Goal: Task Accomplishment & Management: Manage account settings

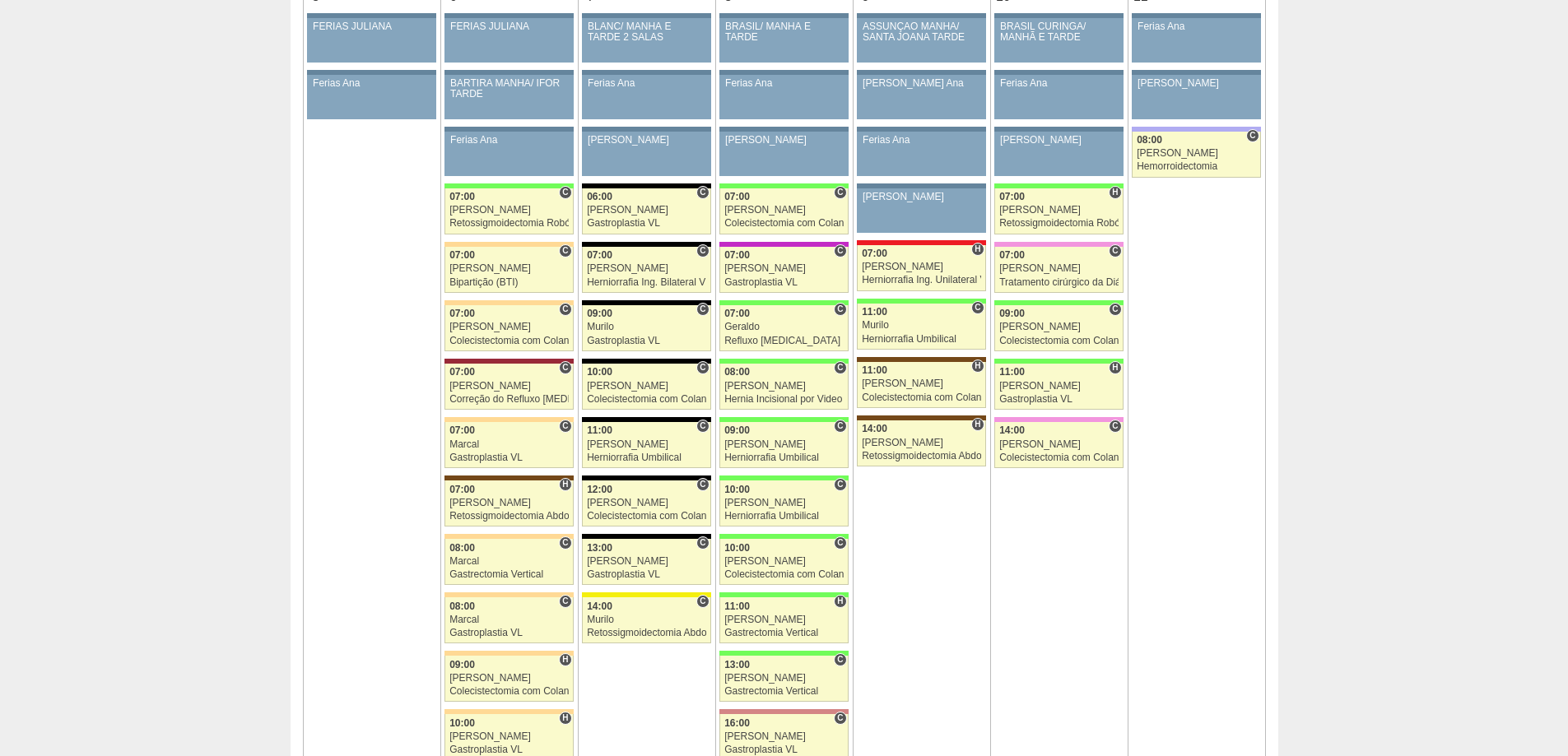
scroll to position [905, 0]
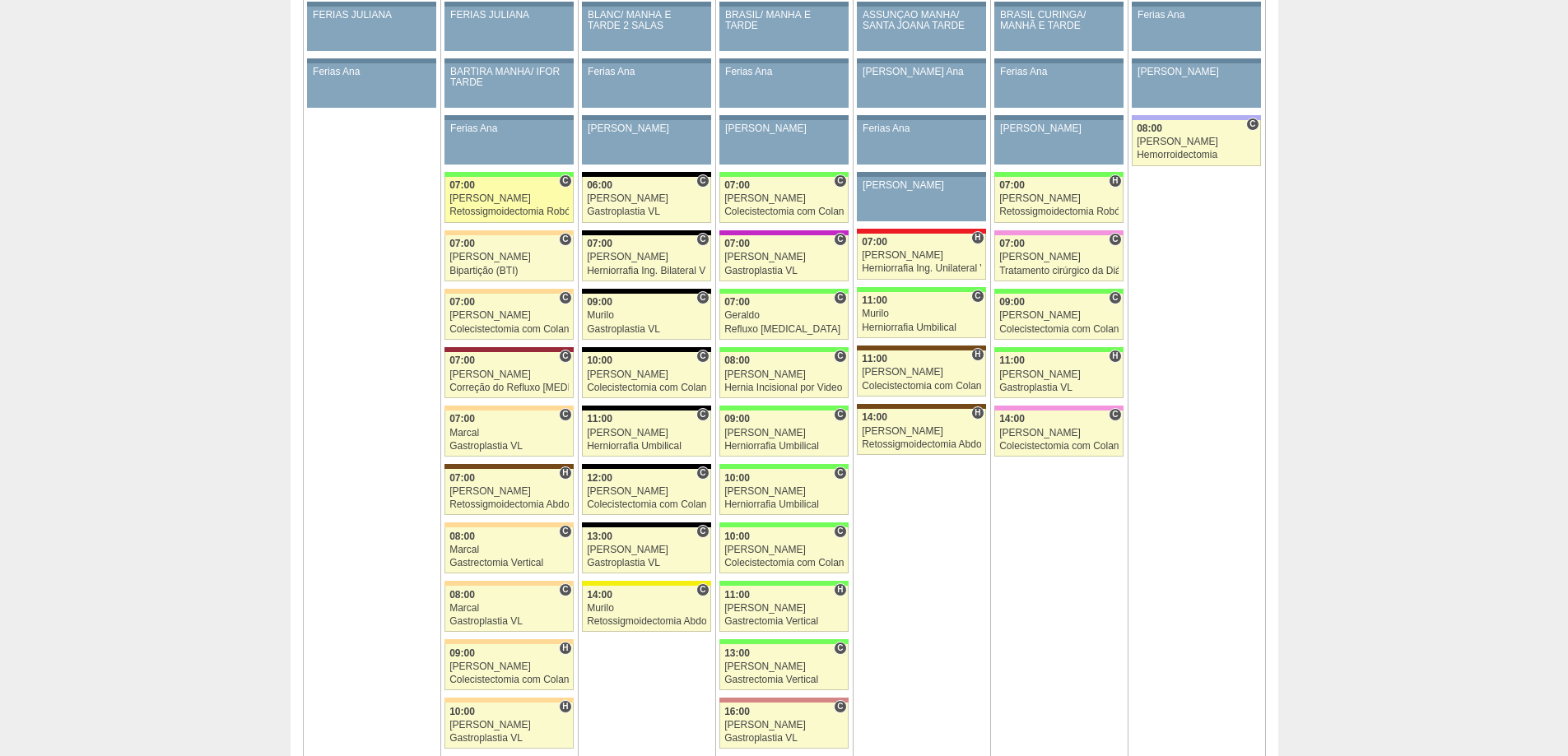
click at [495, 208] on div "Retossigmoidectomia Robótica" at bounding box center [509, 211] width 119 height 10
click at [495, 269] on div "Bipartição (BTI)" at bounding box center [509, 270] width 119 height 10
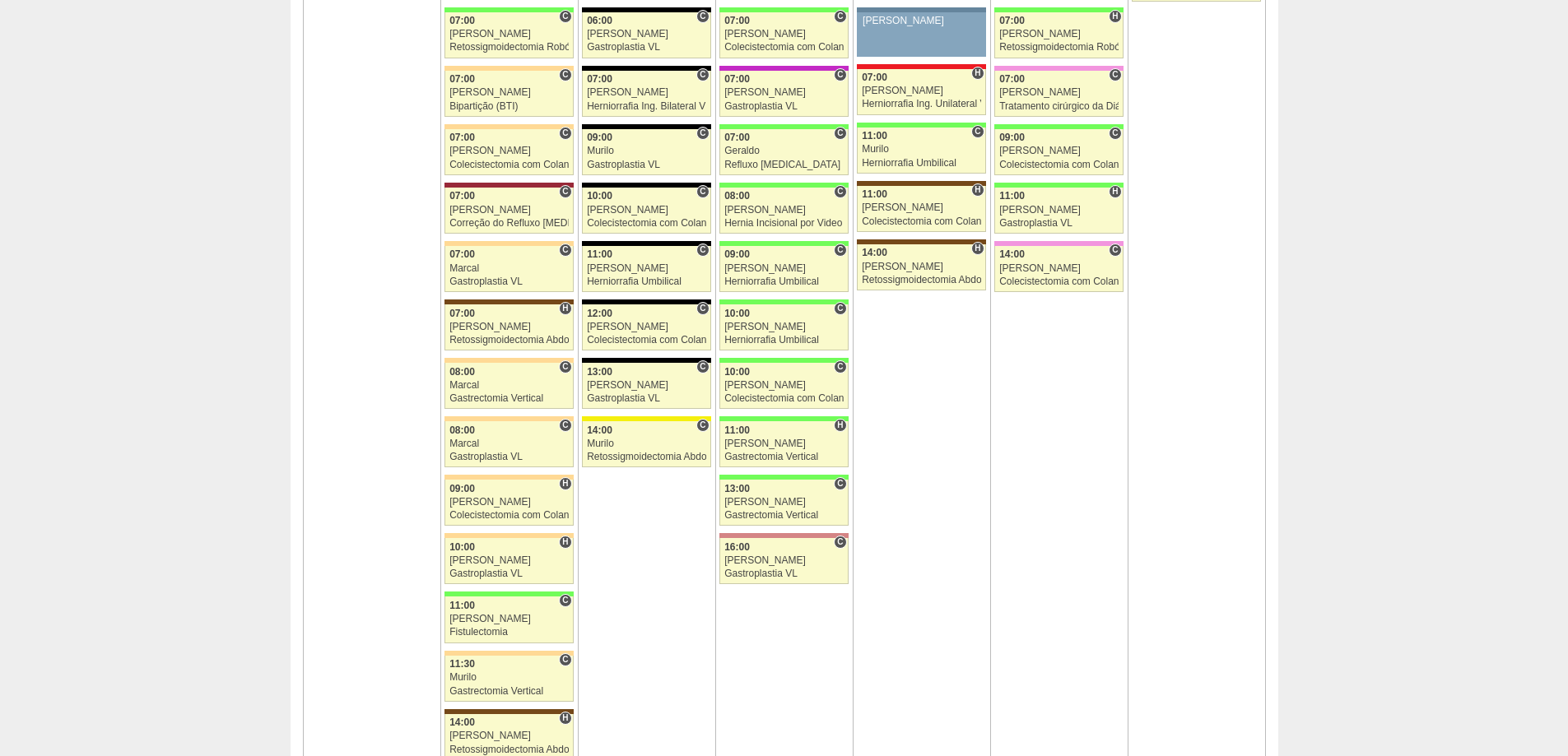
scroll to position [1152, 0]
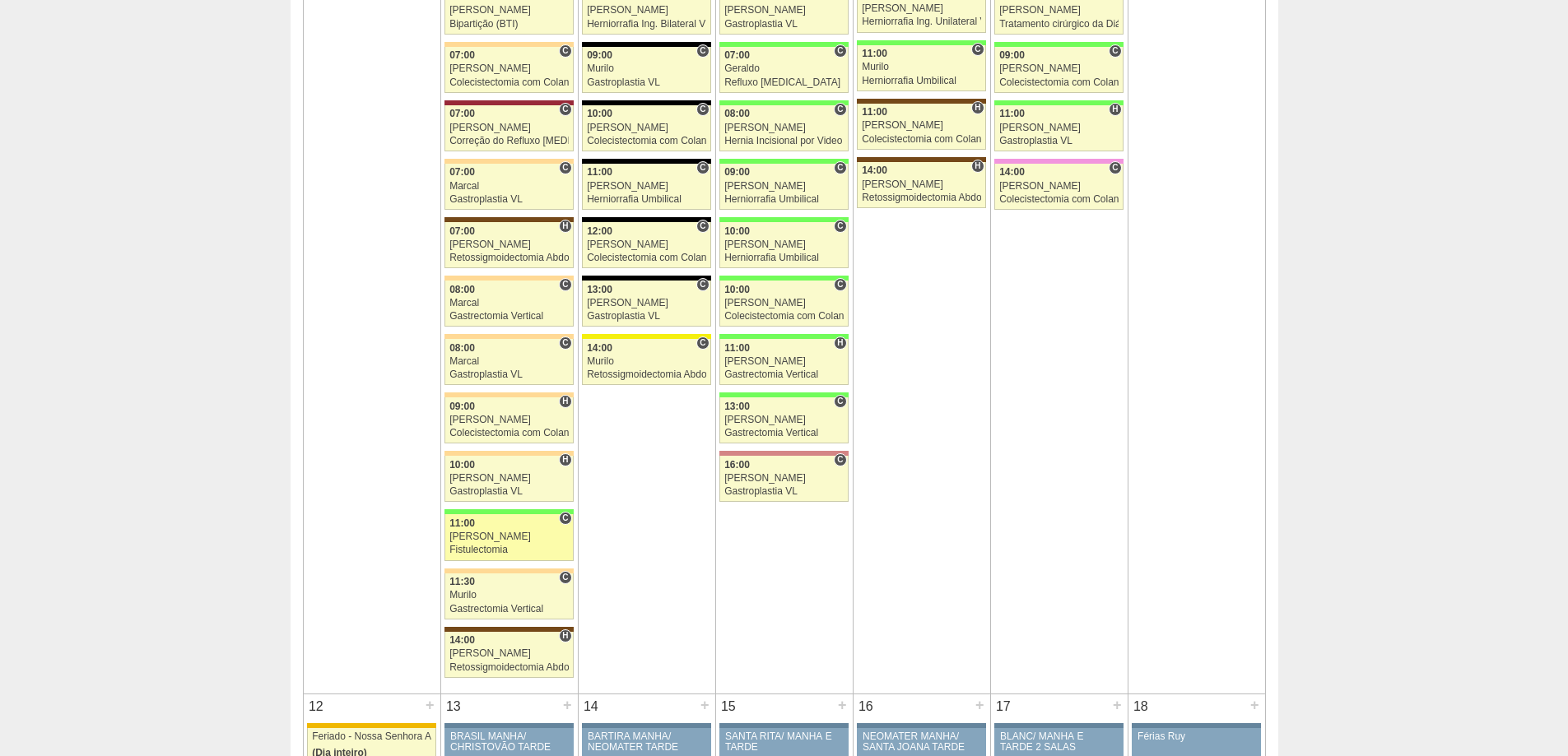
click at [488, 539] on div "[PERSON_NAME]" at bounding box center [509, 537] width 119 height 10
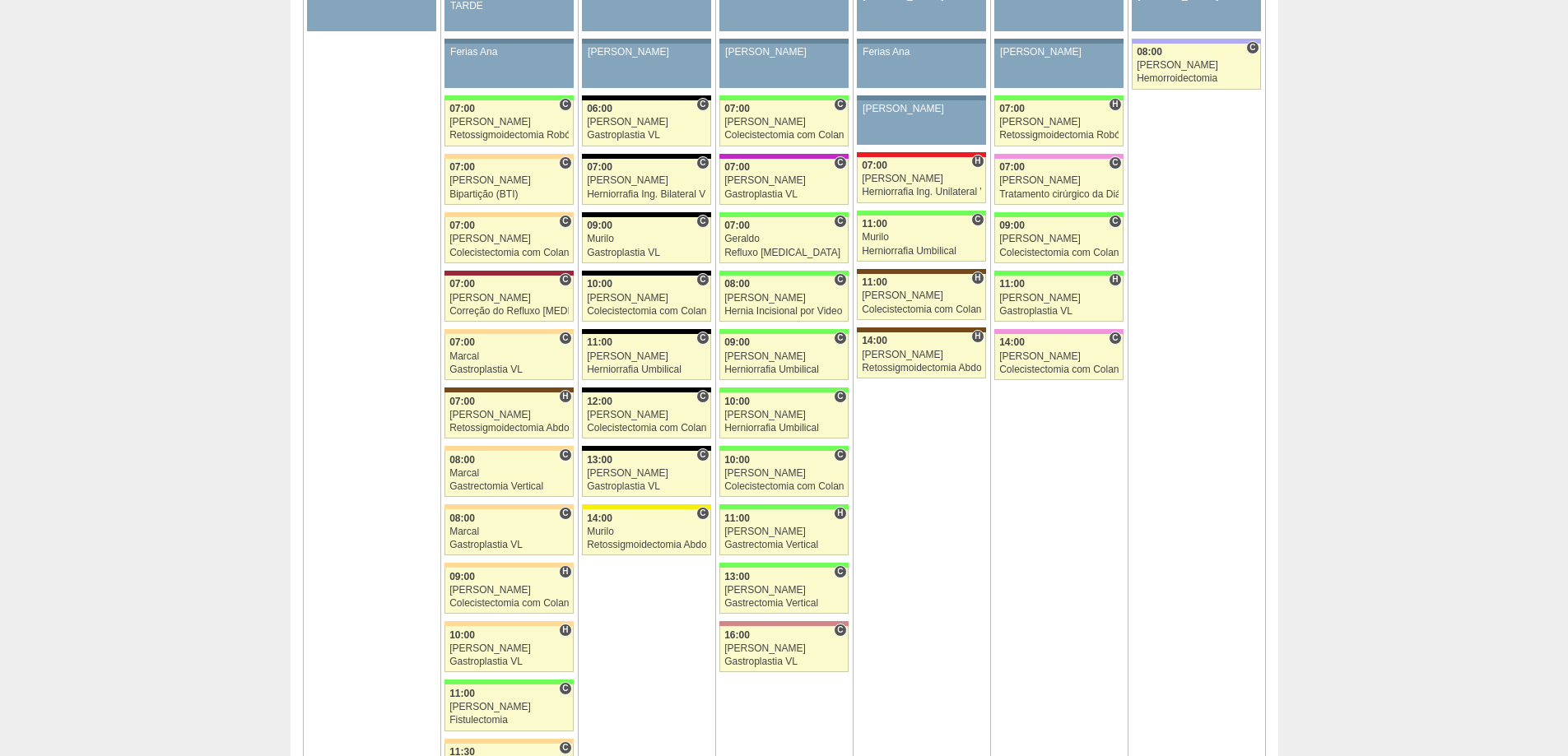
scroll to position [1069, 0]
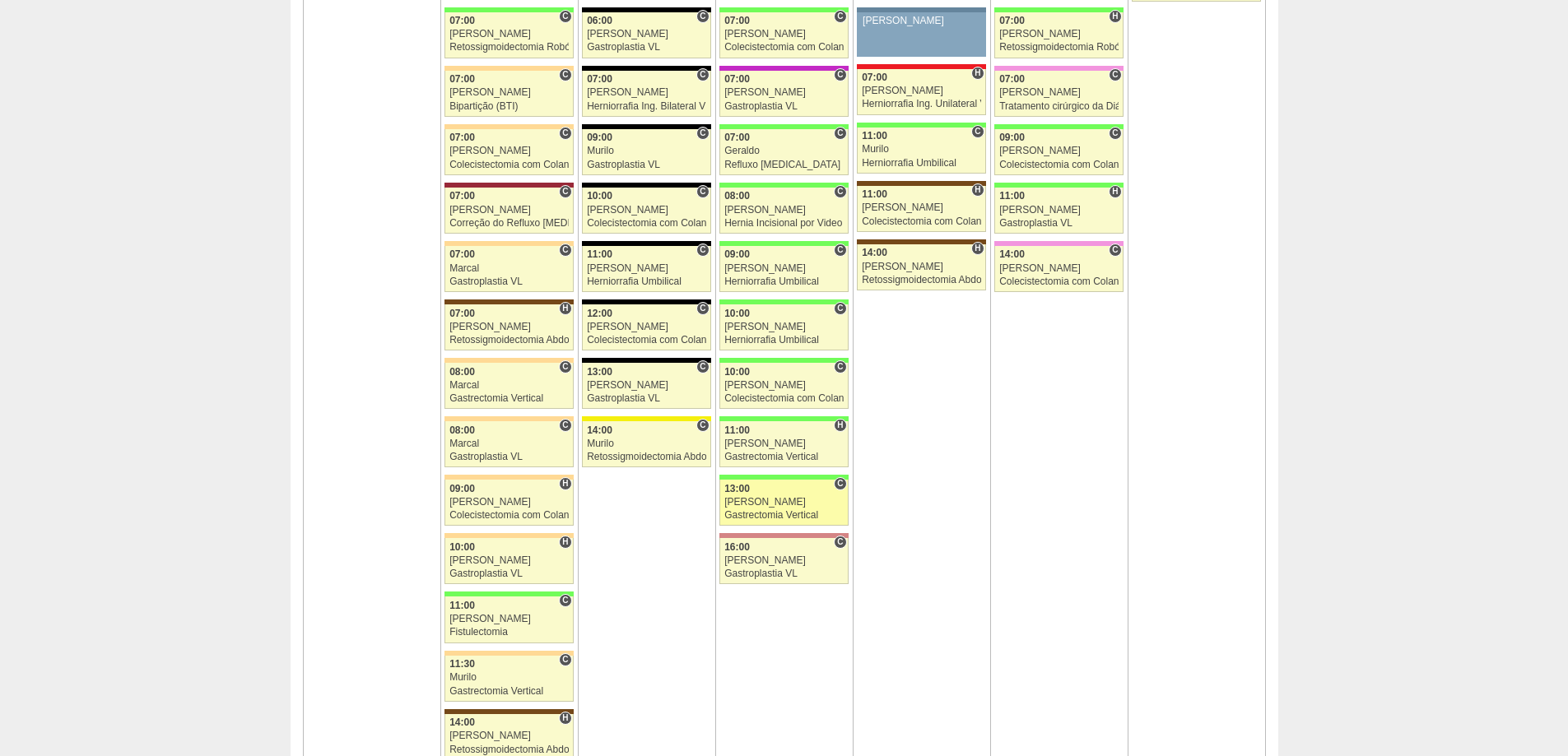
click at [776, 504] on div "[PERSON_NAME]" at bounding box center [784, 502] width 119 height 10
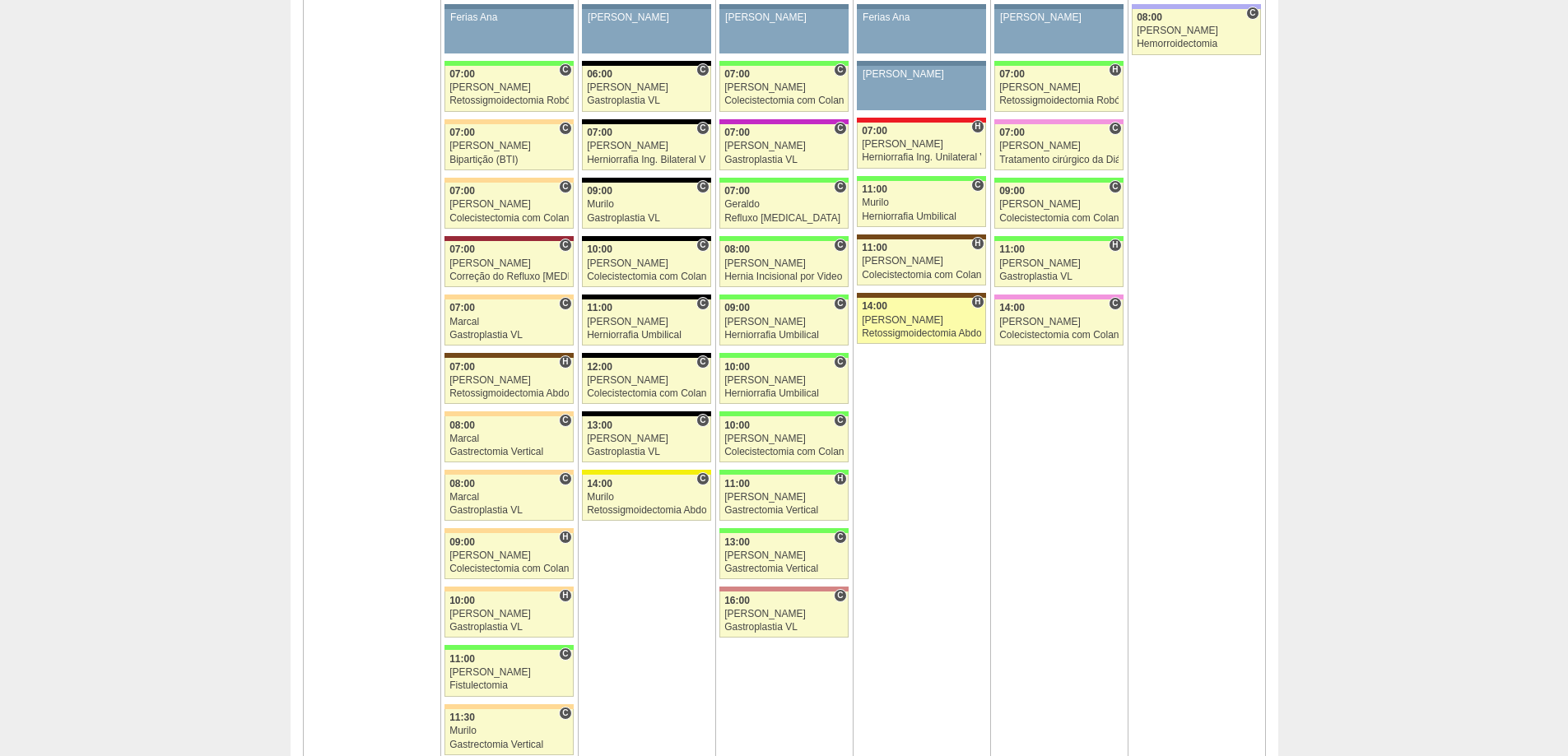
scroll to position [988, 0]
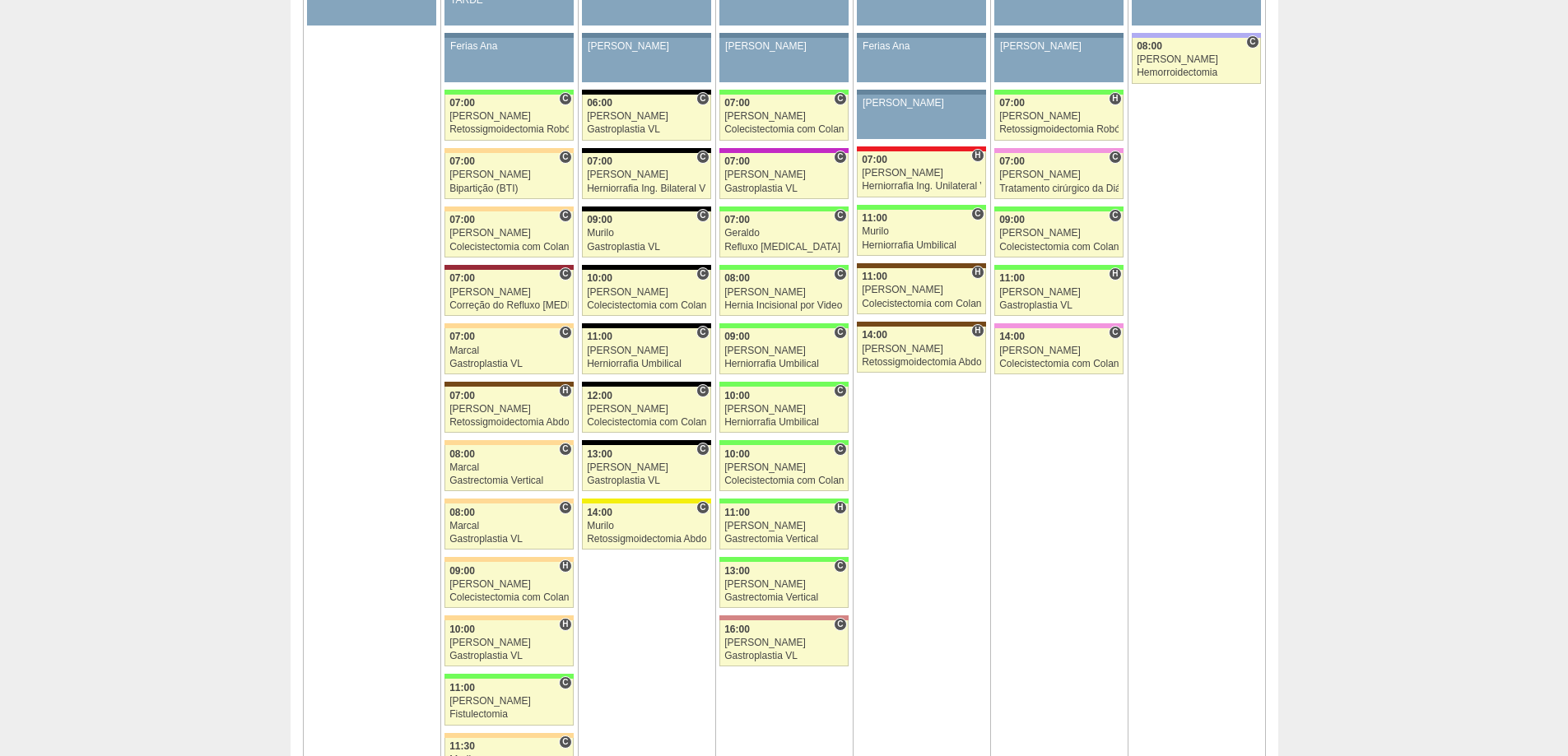
click at [329, 217] on td "5 + 88022 [PERSON_NAME] FERIAS JULIANA Paciente não informado [PERSON_NAME] não…" at bounding box center [372, 373] width 137 height 968
click at [1176, 44] on div "08:00" at bounding box center [1195, 46] width 119 height 10
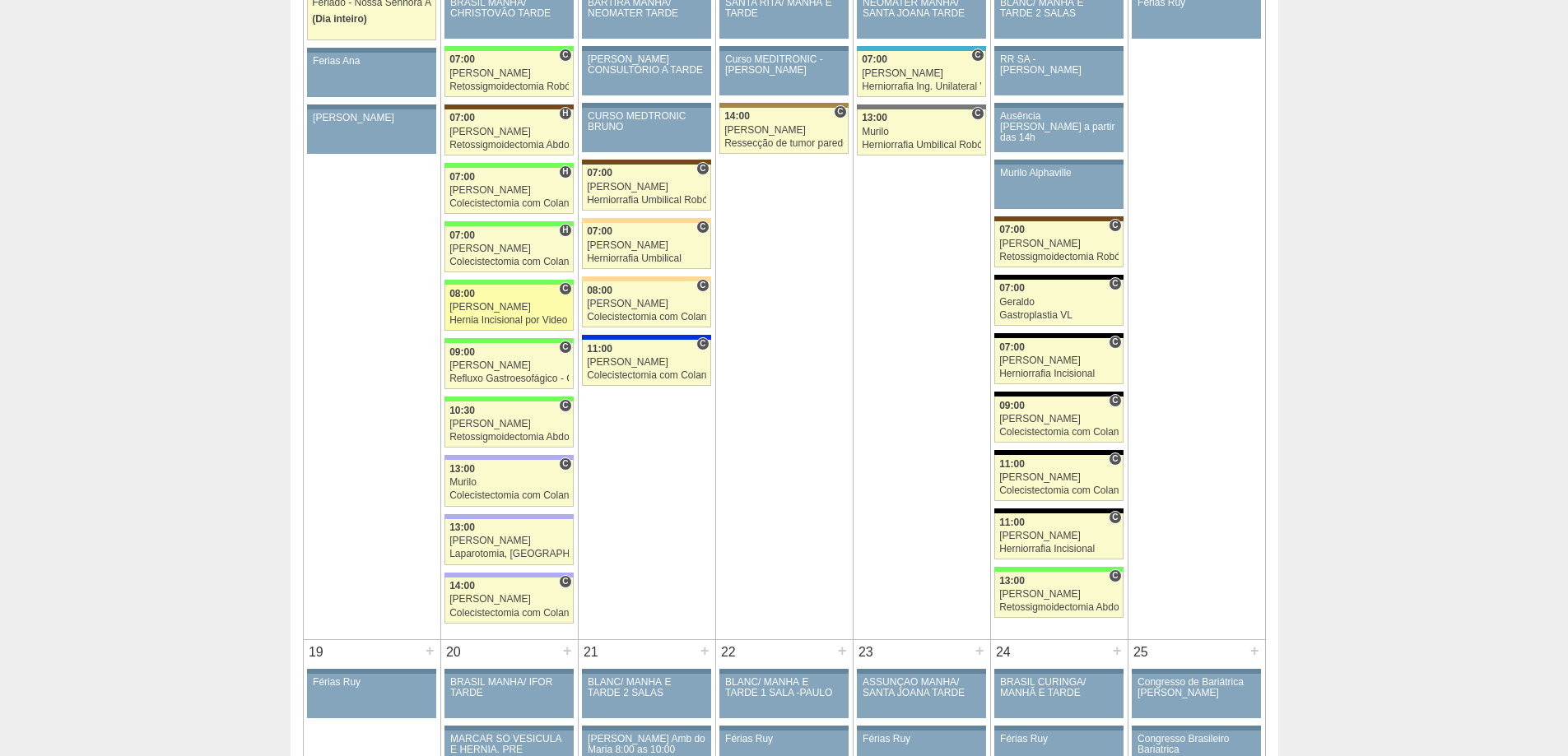
scroll to position [1892, 0]
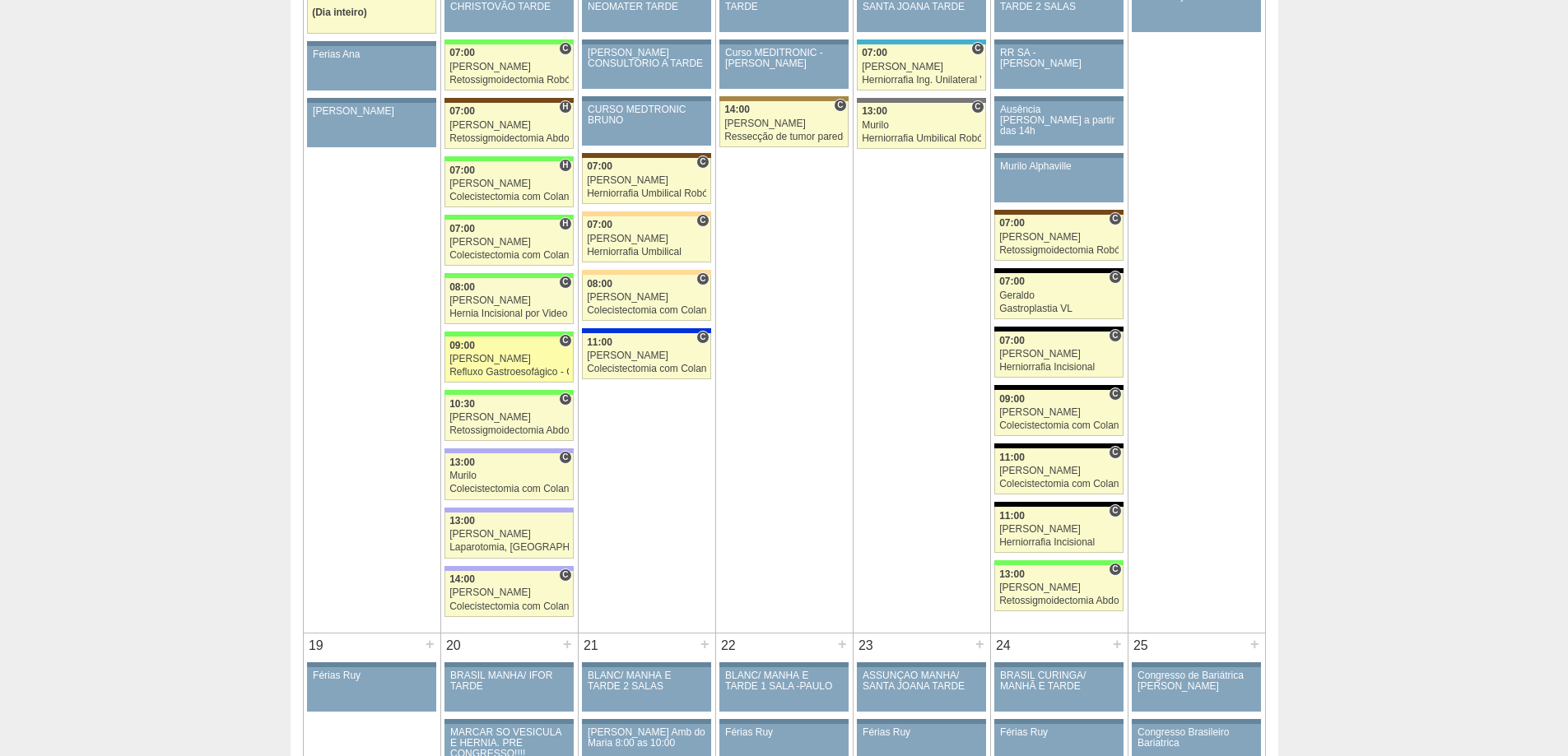
click at [506, 341] on div "09:00" at bounding box center [509, 345] width 119 height 10
click at [894, 108] on div "13:00" at bounding box center [921, 110] width 119 height 10
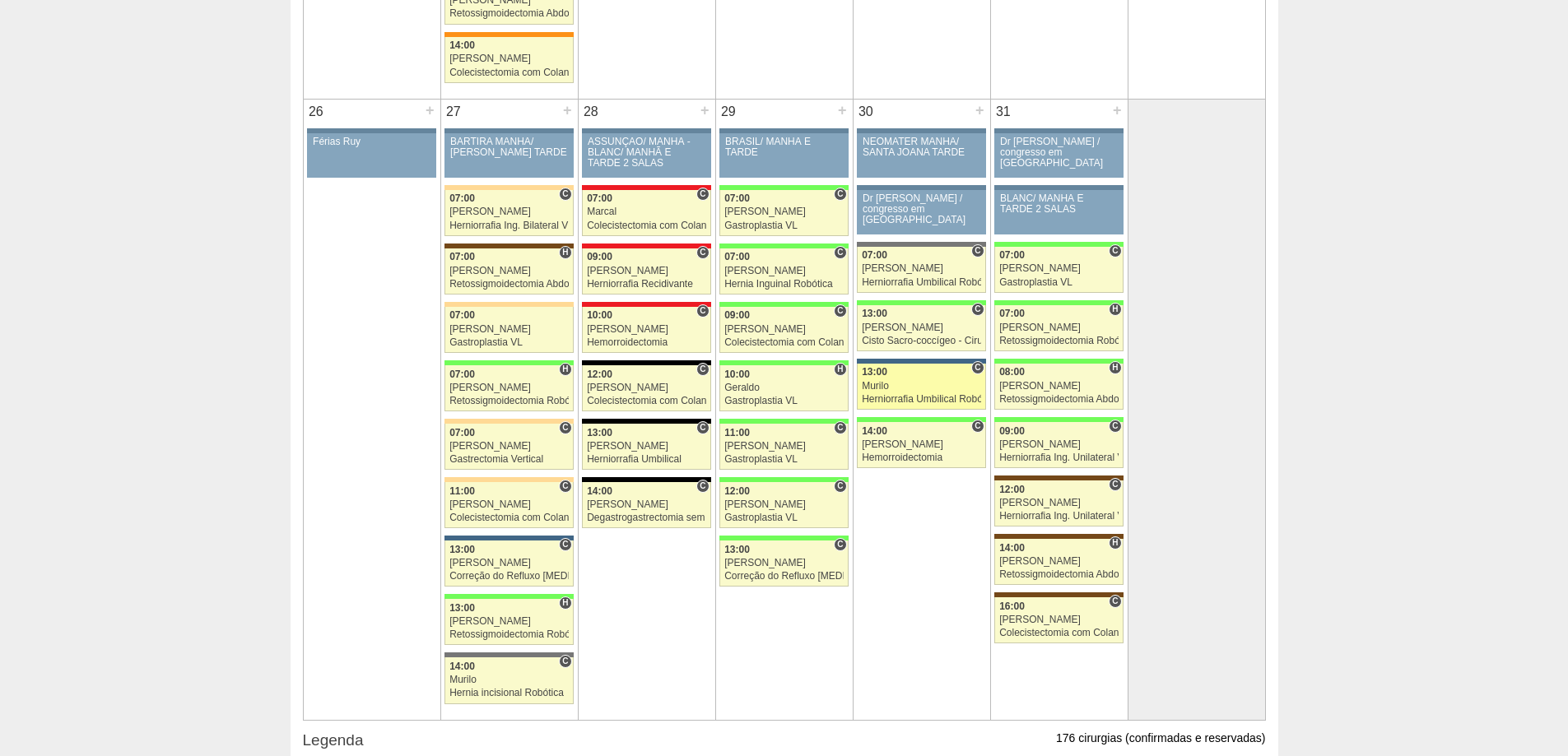
scroll to position [3375, 0]
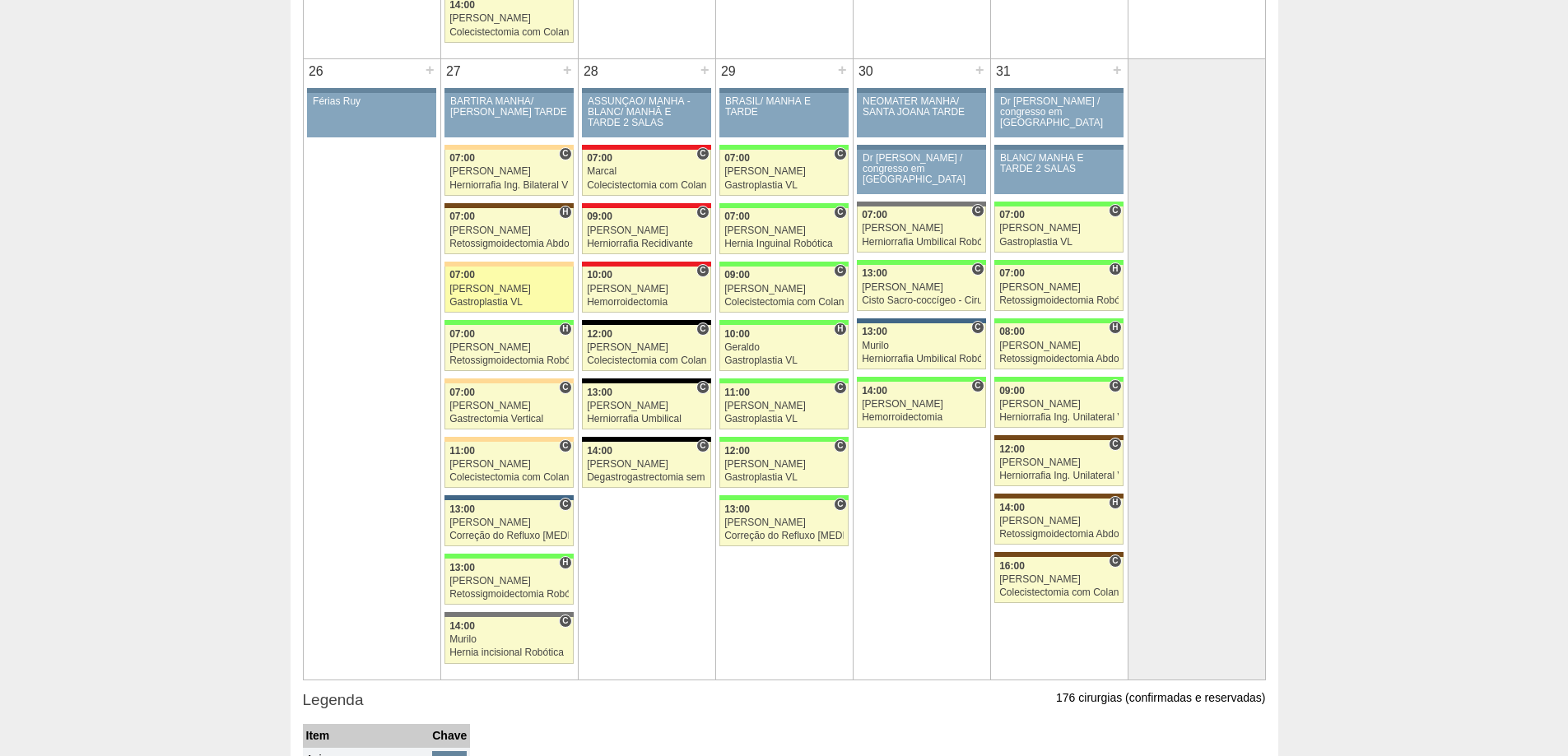
click at [480, 287] on div "[PERSON_NAME]" at bounding box center [509, 289] width 119 height 10
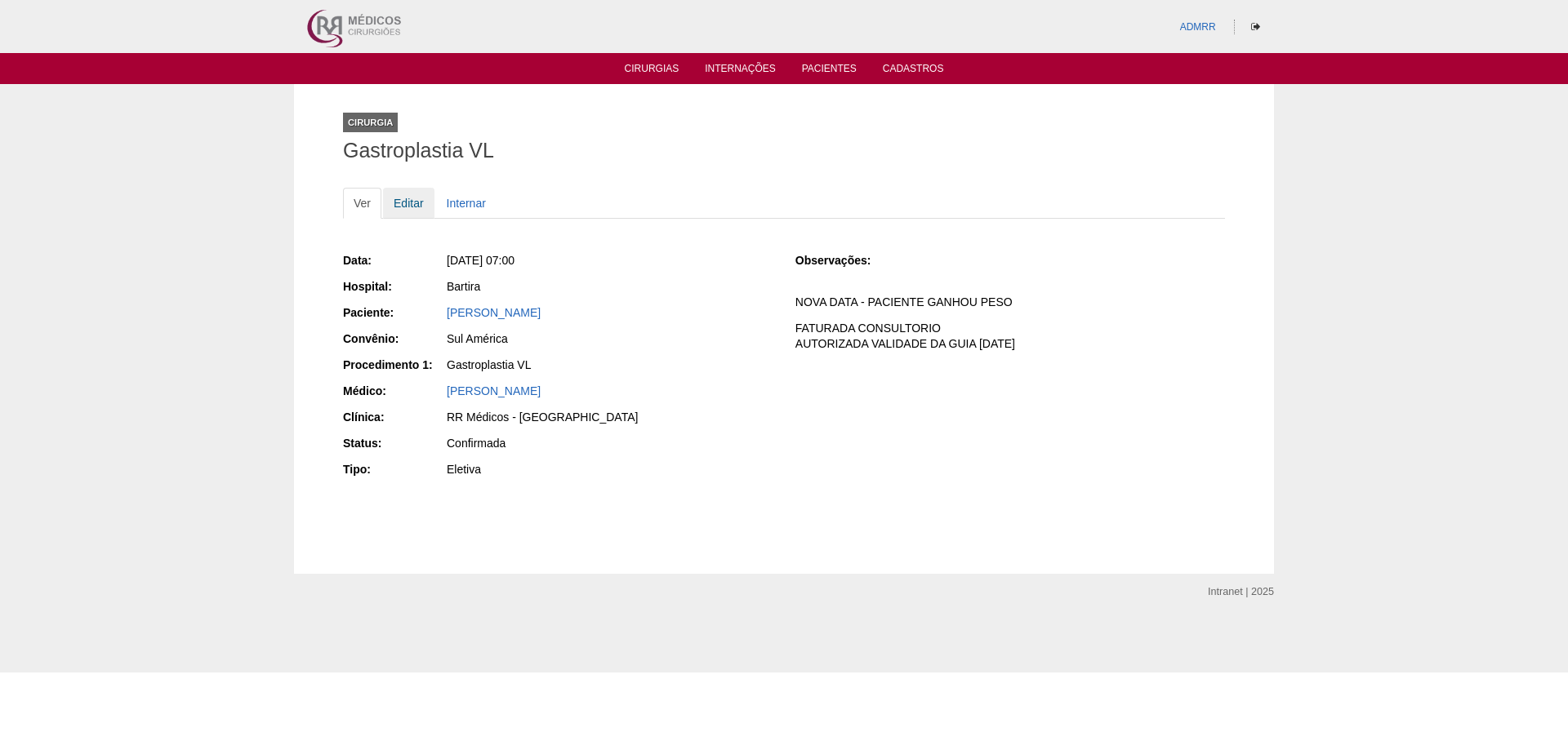
click at [400, 194] on link "Editar" at bounding box center [408, 203] width 51 height 31
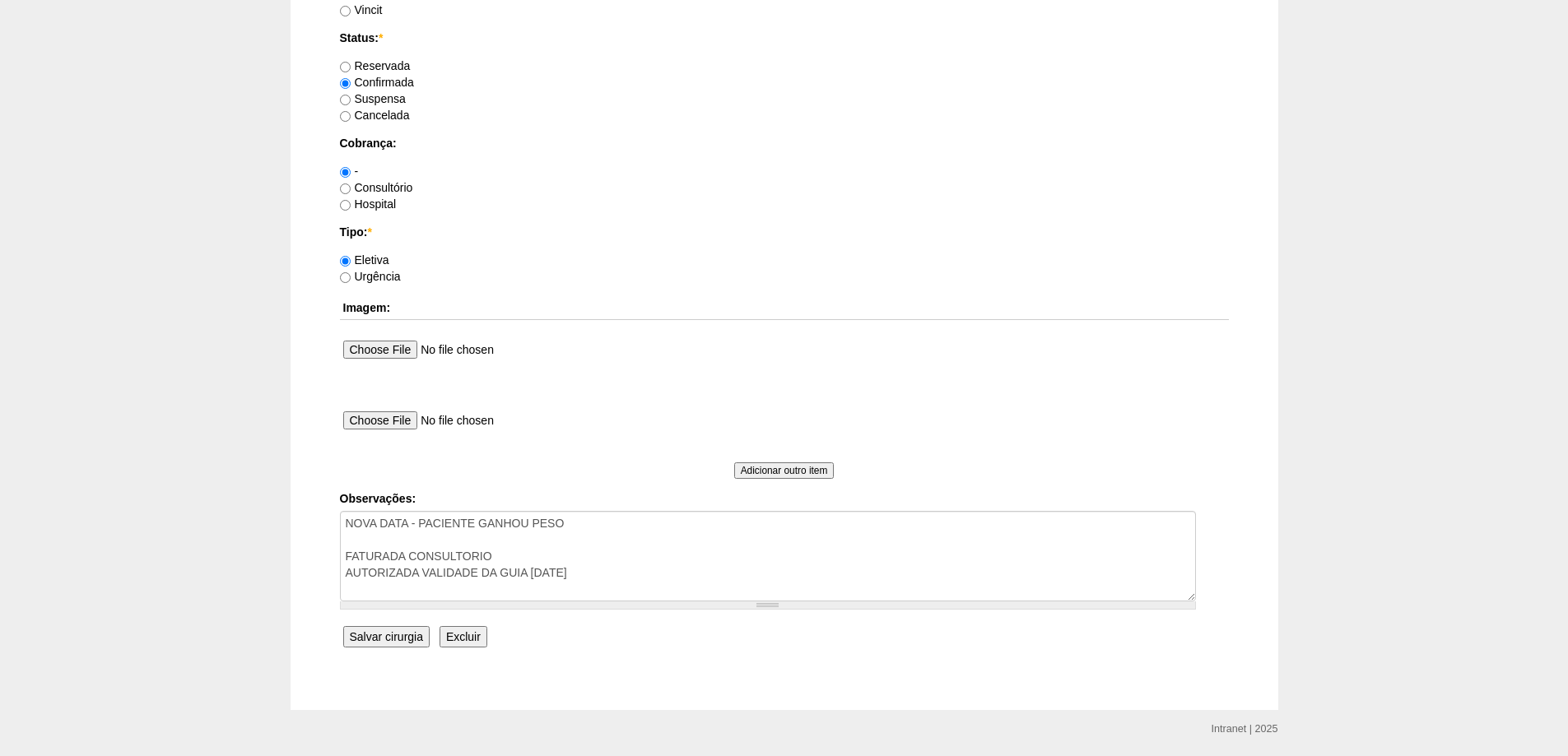
scroll to position [1316, 0]
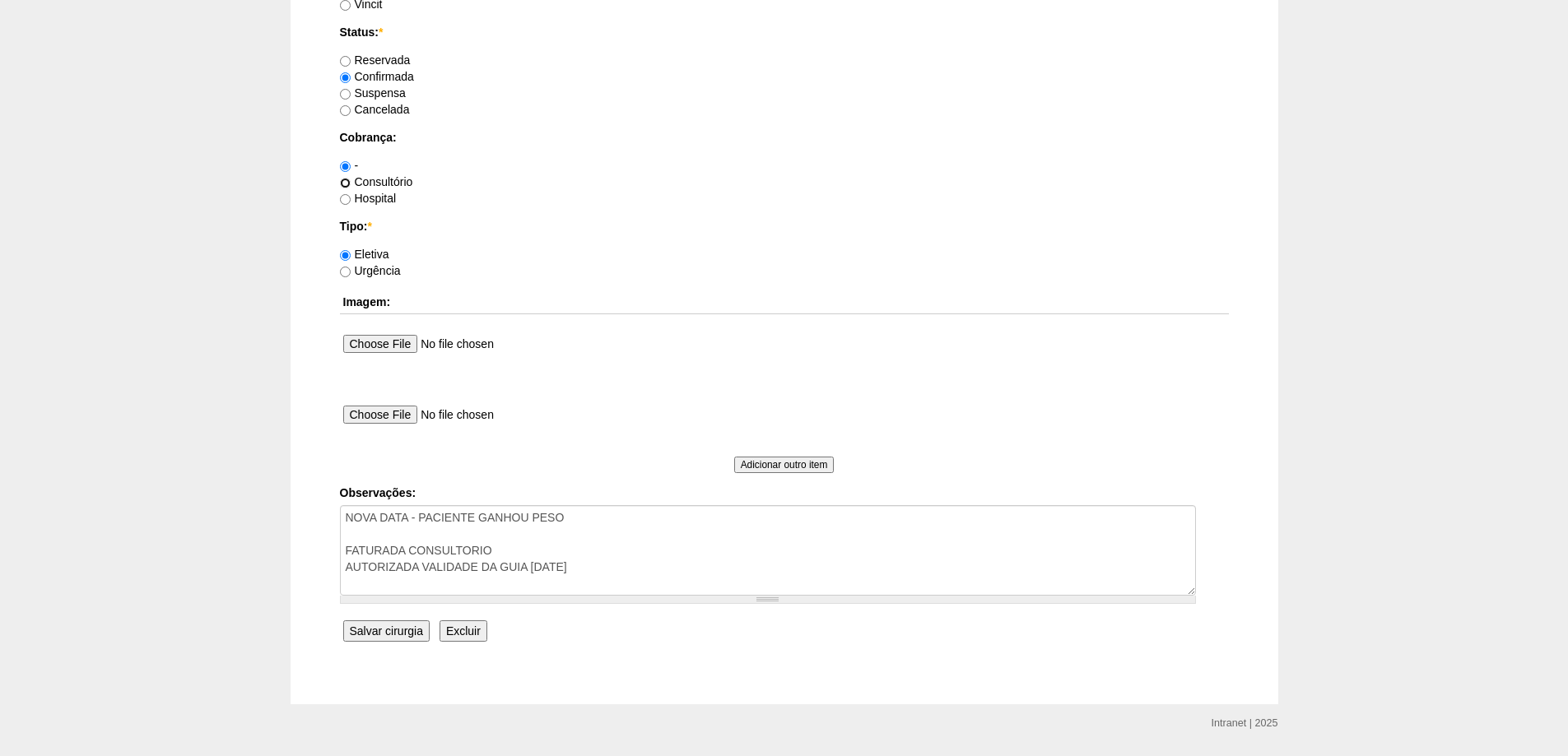
click at [341, 184] on input "Consultório" at bounding box center [344, 182] width 10 height 10
radio input "true"
click at [391, 626] on input "Salvar cirurgia" at bounding box center [387, 630] width 86 height 22
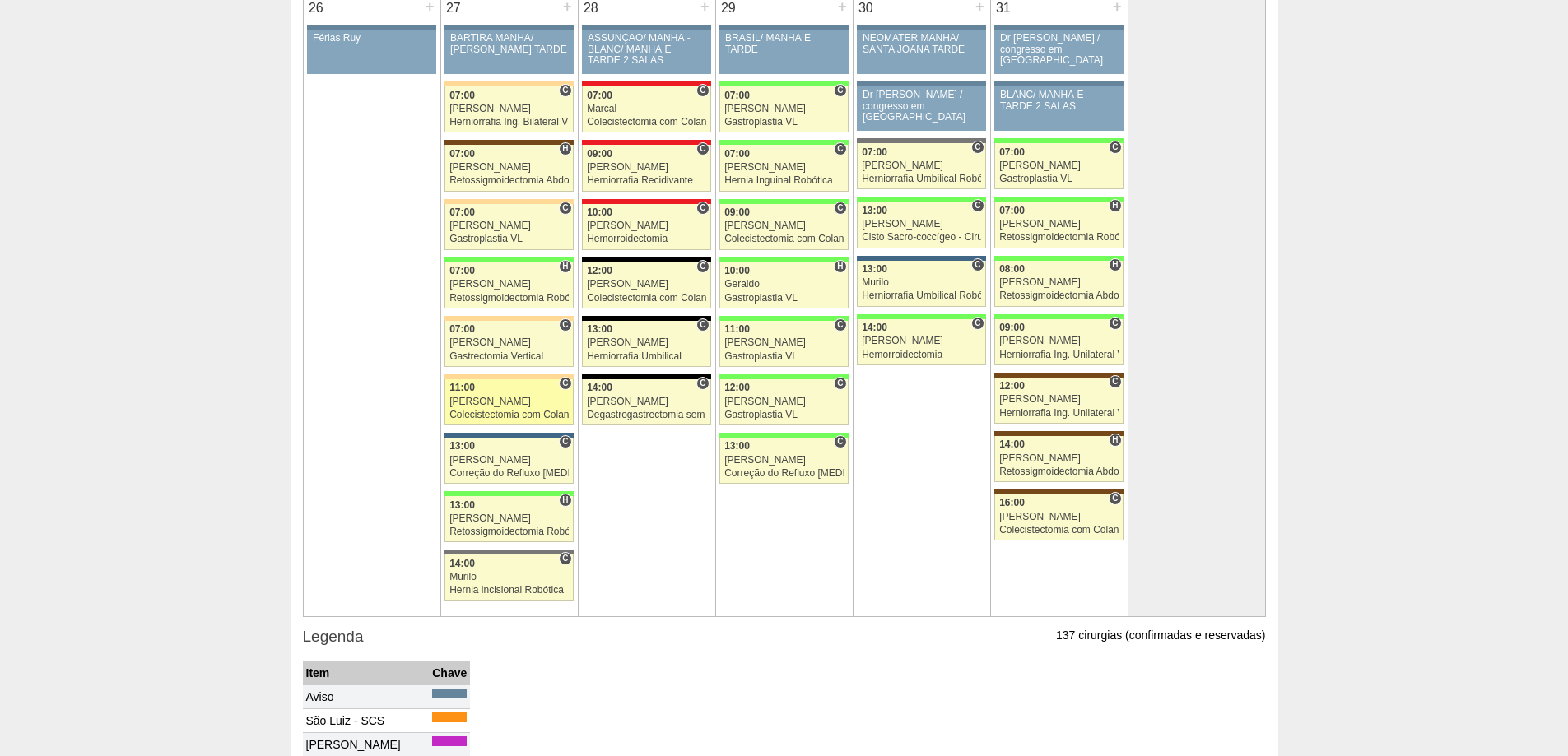
scroll to position [3538, 0]
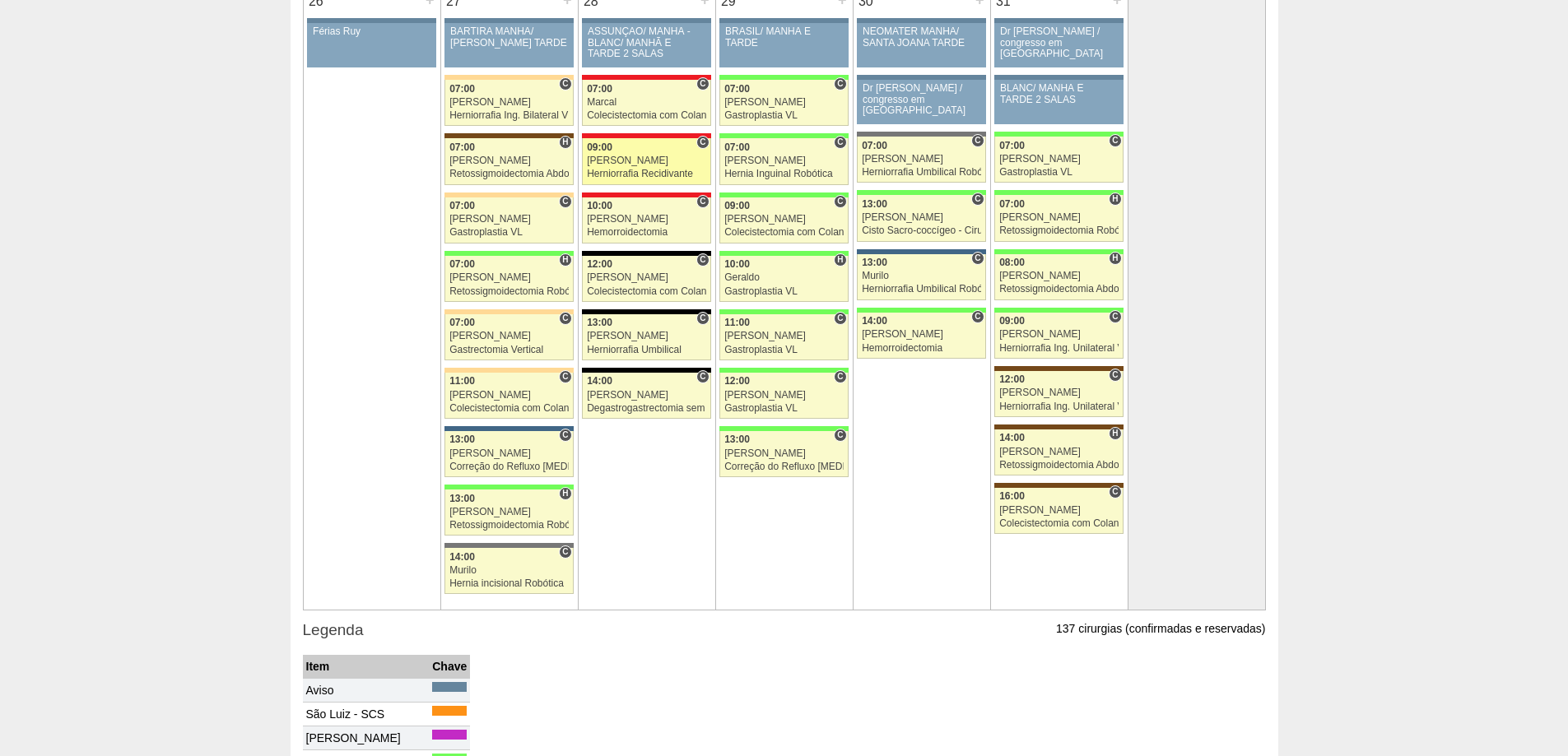
click at [626, 150] on div "09:00" at bounding box center [646, 147] width 119 height 10
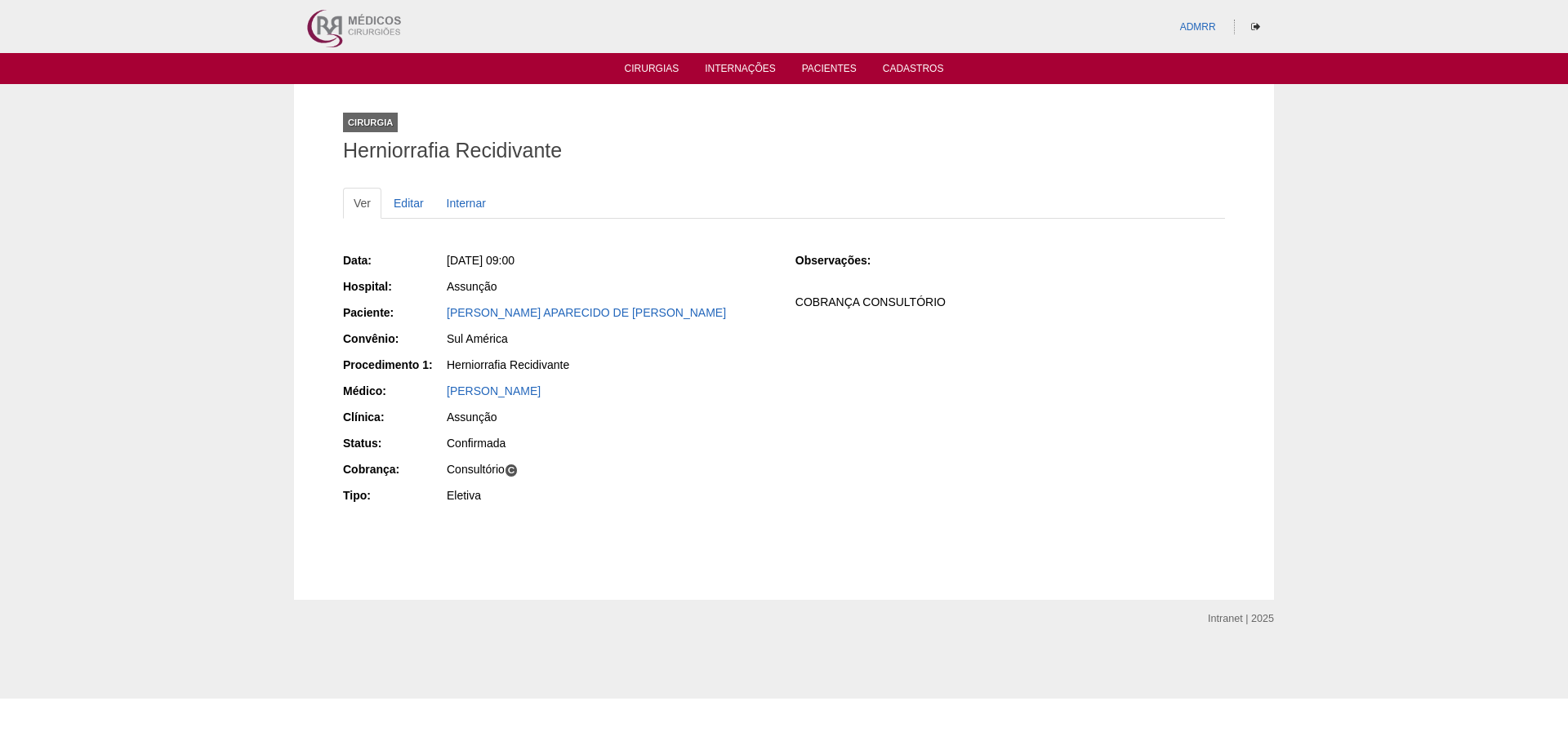
drag, startPoint x: 686, startPoint y: 310, endPoint x: 434, endPoint y: 306, distance: 252.0
click at [434, 306] on div "Paciente: [PERSON_NAME]" at bounding box center [557, 315] width 429 height 20
copy div "Paciente: [PERSON_NAME] APARECIDO DE [PERSON_NAME]"
click at [419, 198] on link "Editar" at bounding box center [408, 203] width 51 height 31
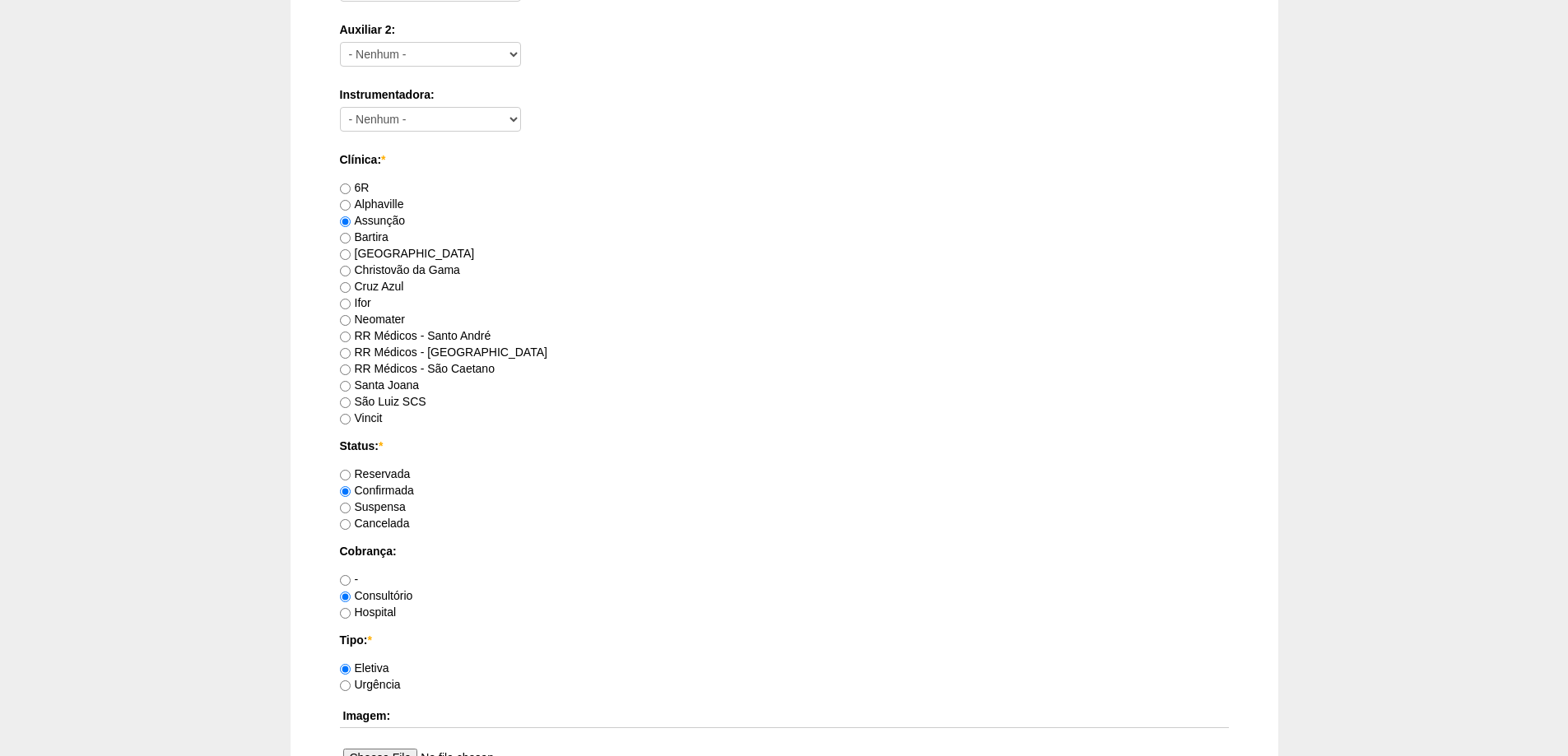
scroll to position [905, 0]
click at [347, 351] on input "RR Médicos - São Bernardo do Campo" at bounding box center [344, 350] width 10 height 10
radio input "true"
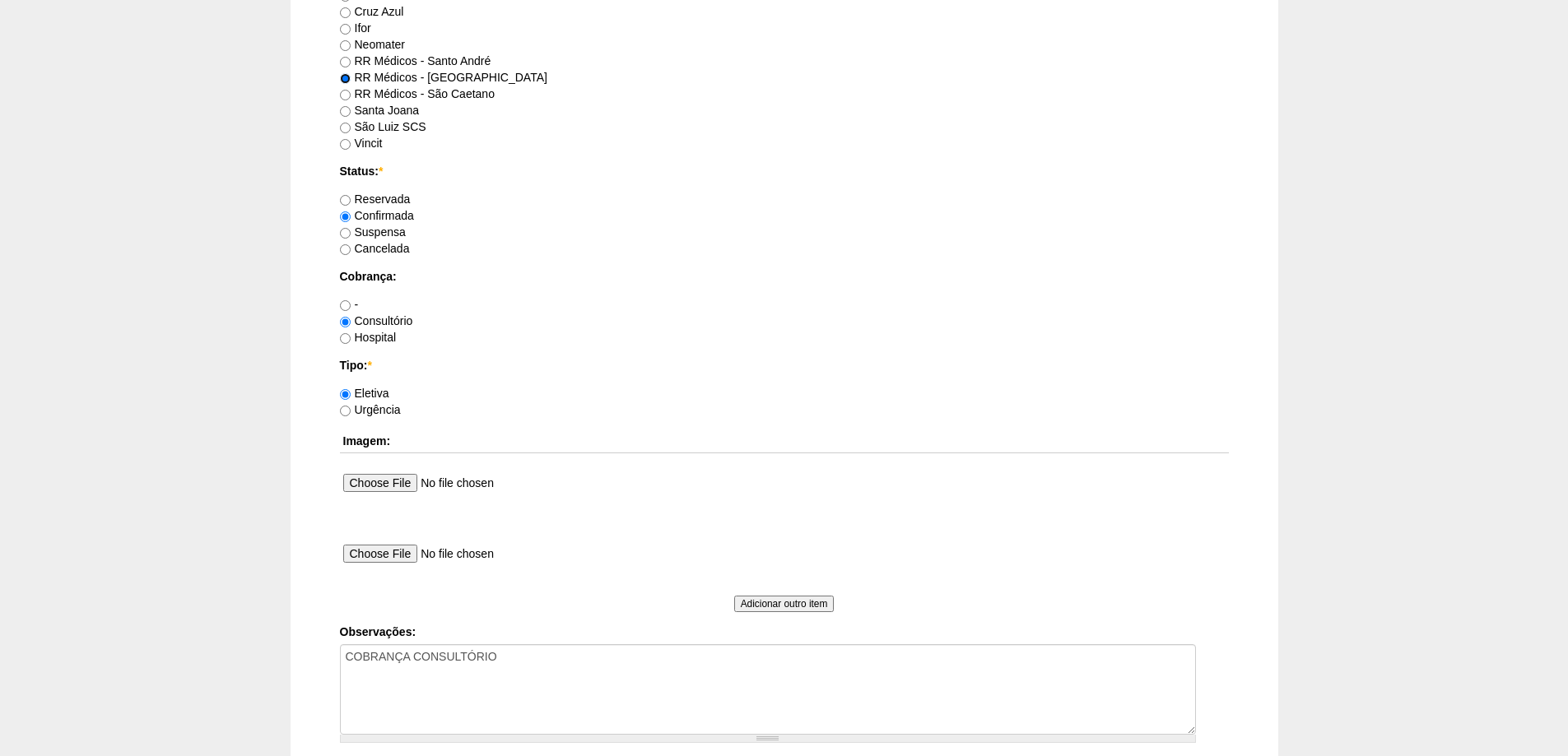
scroll to position [1316, 0]
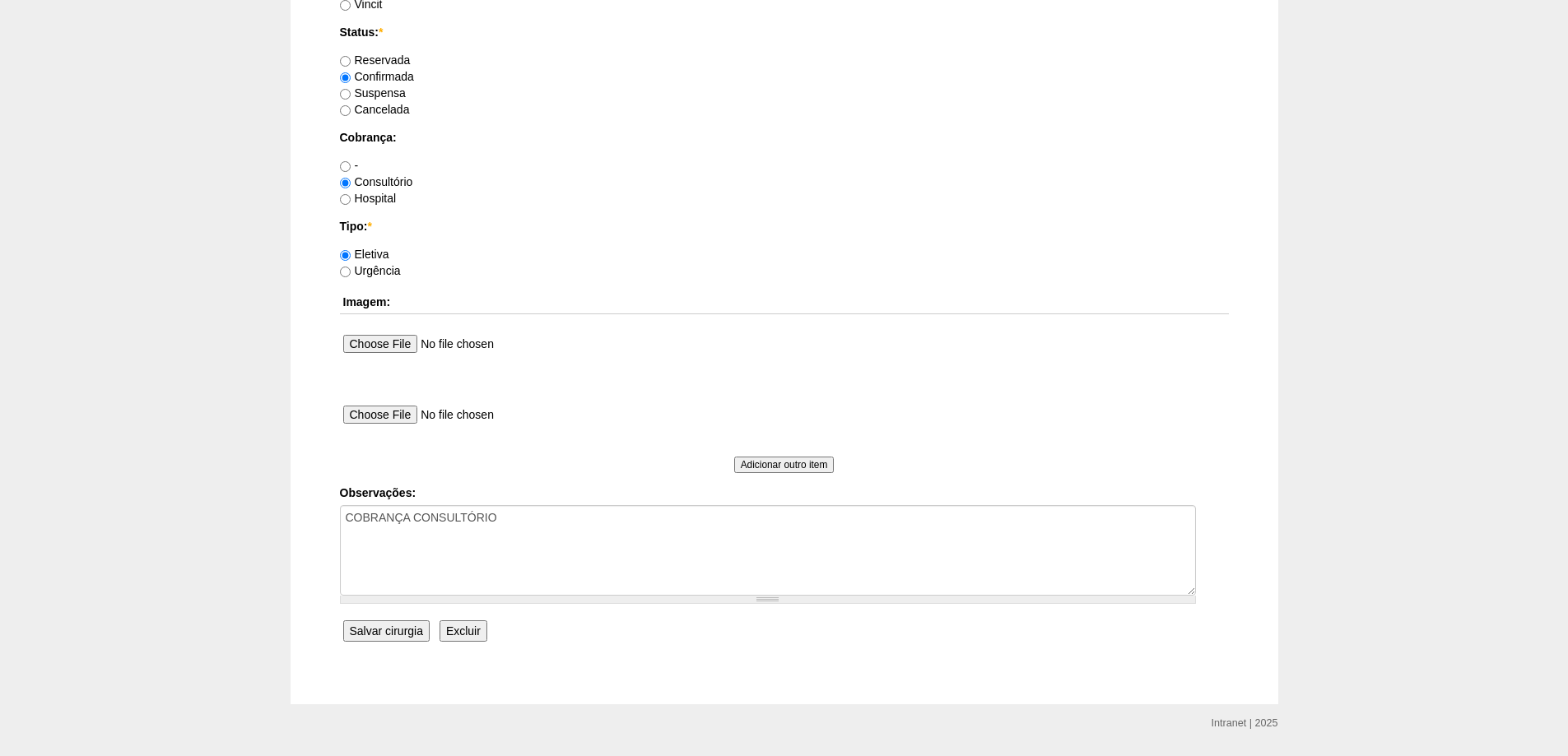
click at [392, 626] on input "Salvar cirurgia" at bounding box center [387, 630] width 86 height 22
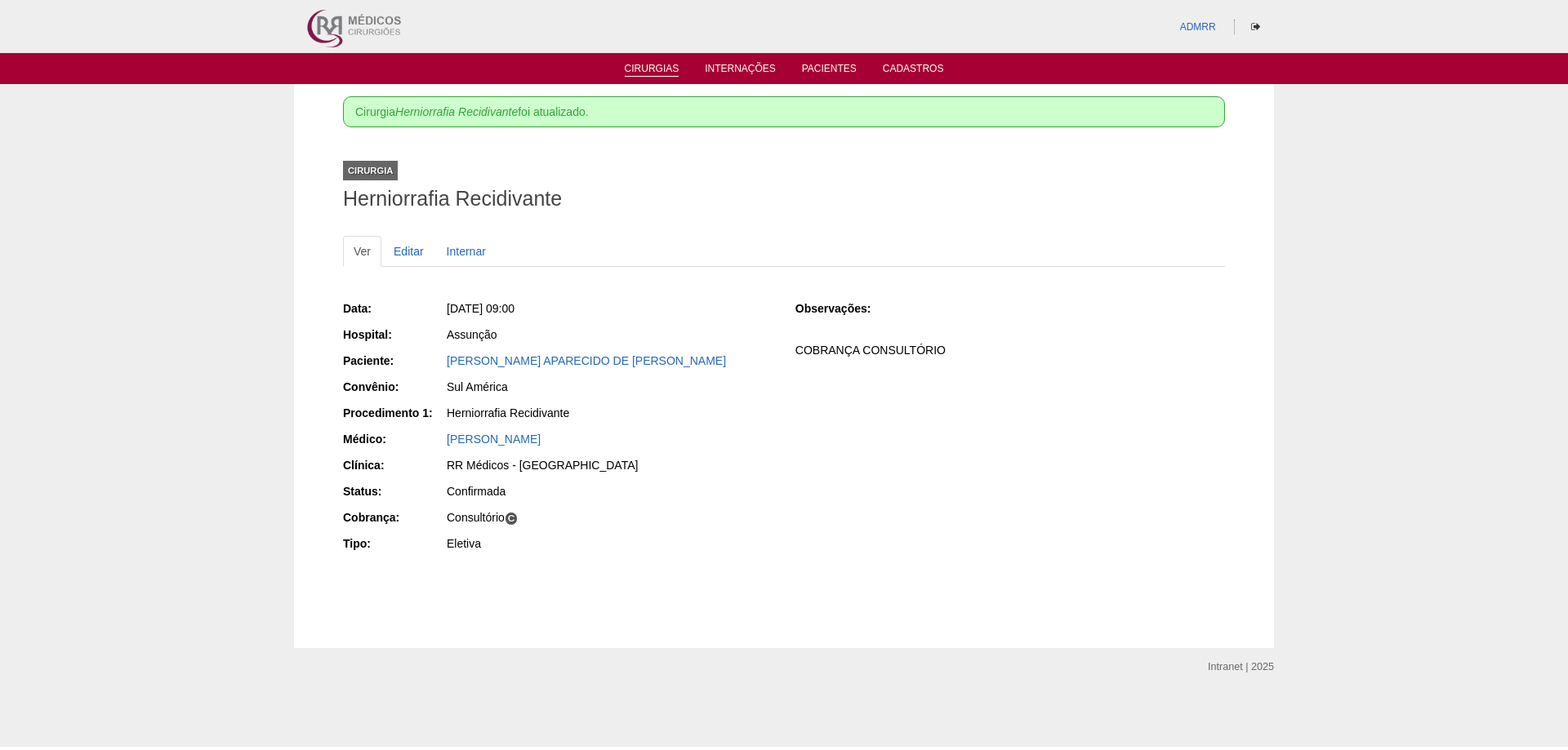
click at [648, 70] on link "Cirurgias" at bounding box center [652, 70] width 55 height 14
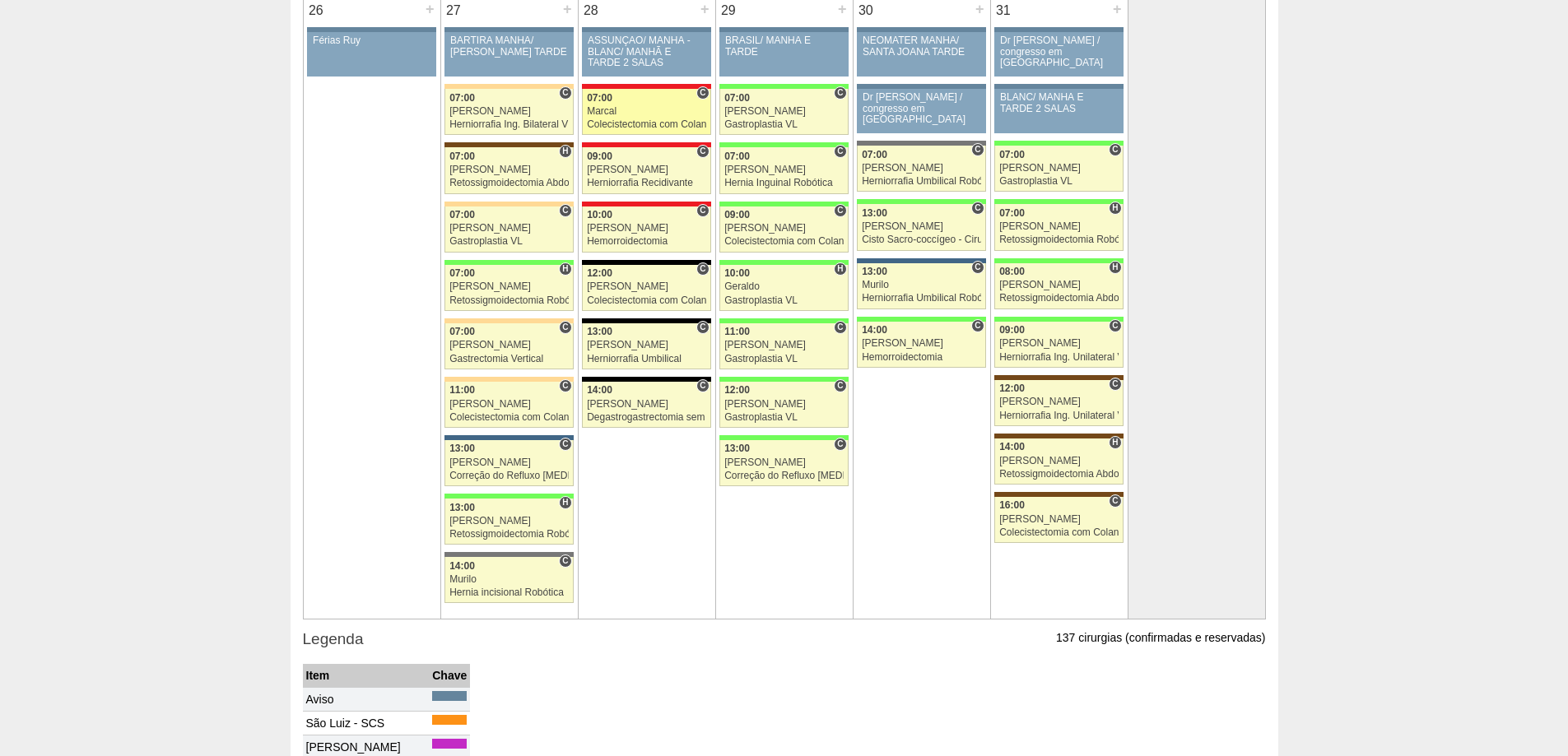
scroll to position [3538, 0]
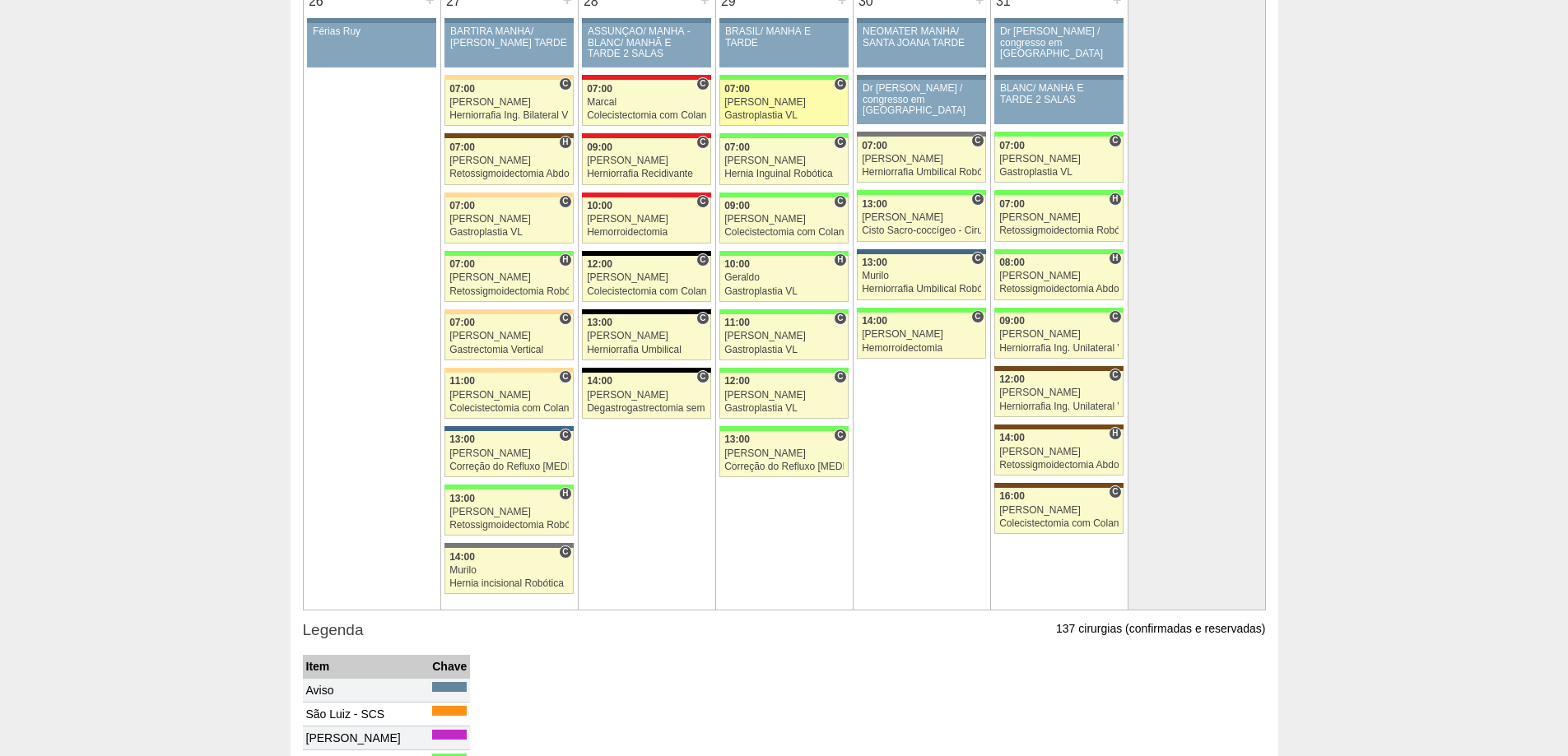
click at [760, 106] on div "[PERSON_NAME]" at bounding box center [784, 101] width 119 height 10
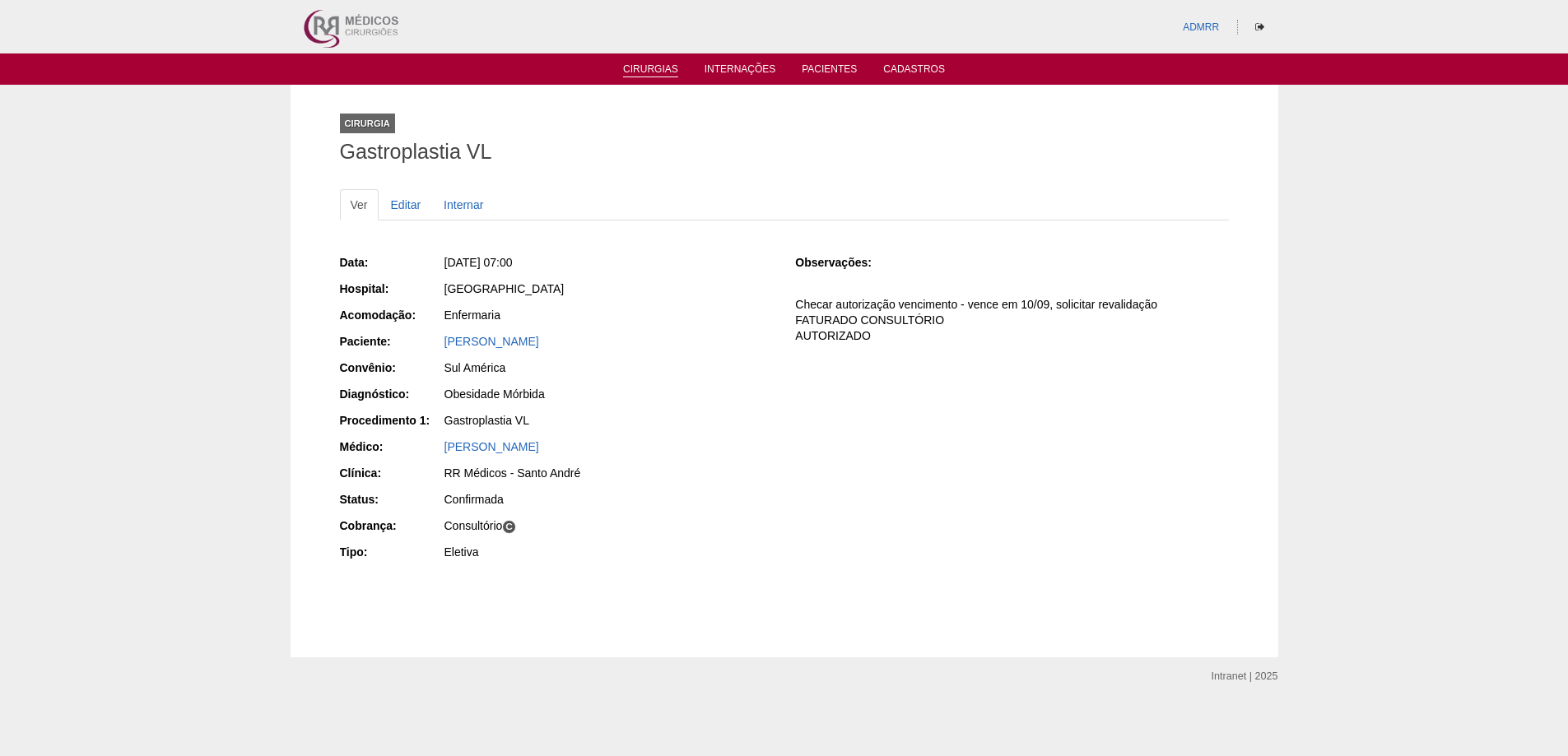
click at [663, 72] on link "Cirurgias" at bounding box center [650, 70] width 55 height 14
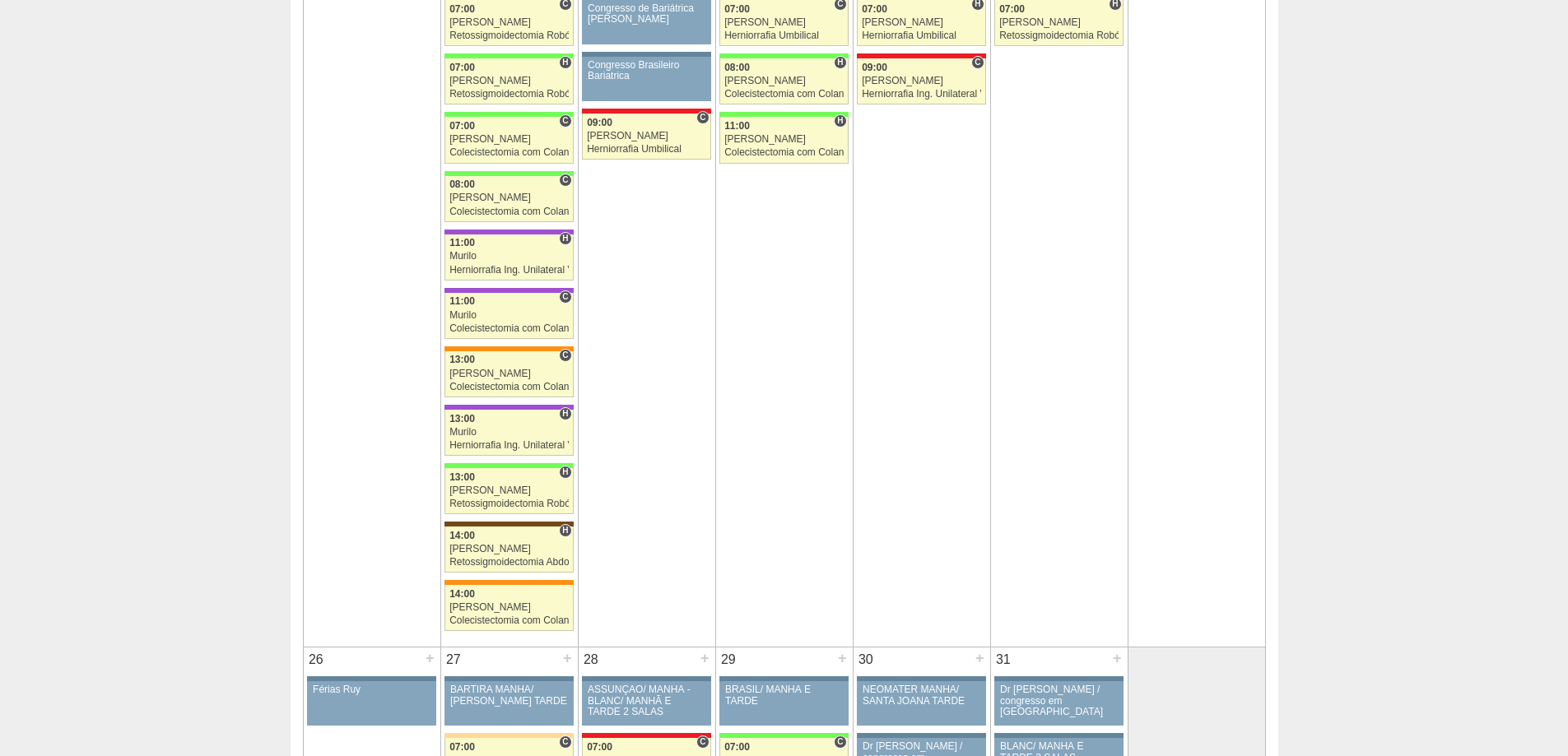
scroll to position [3373, 0]
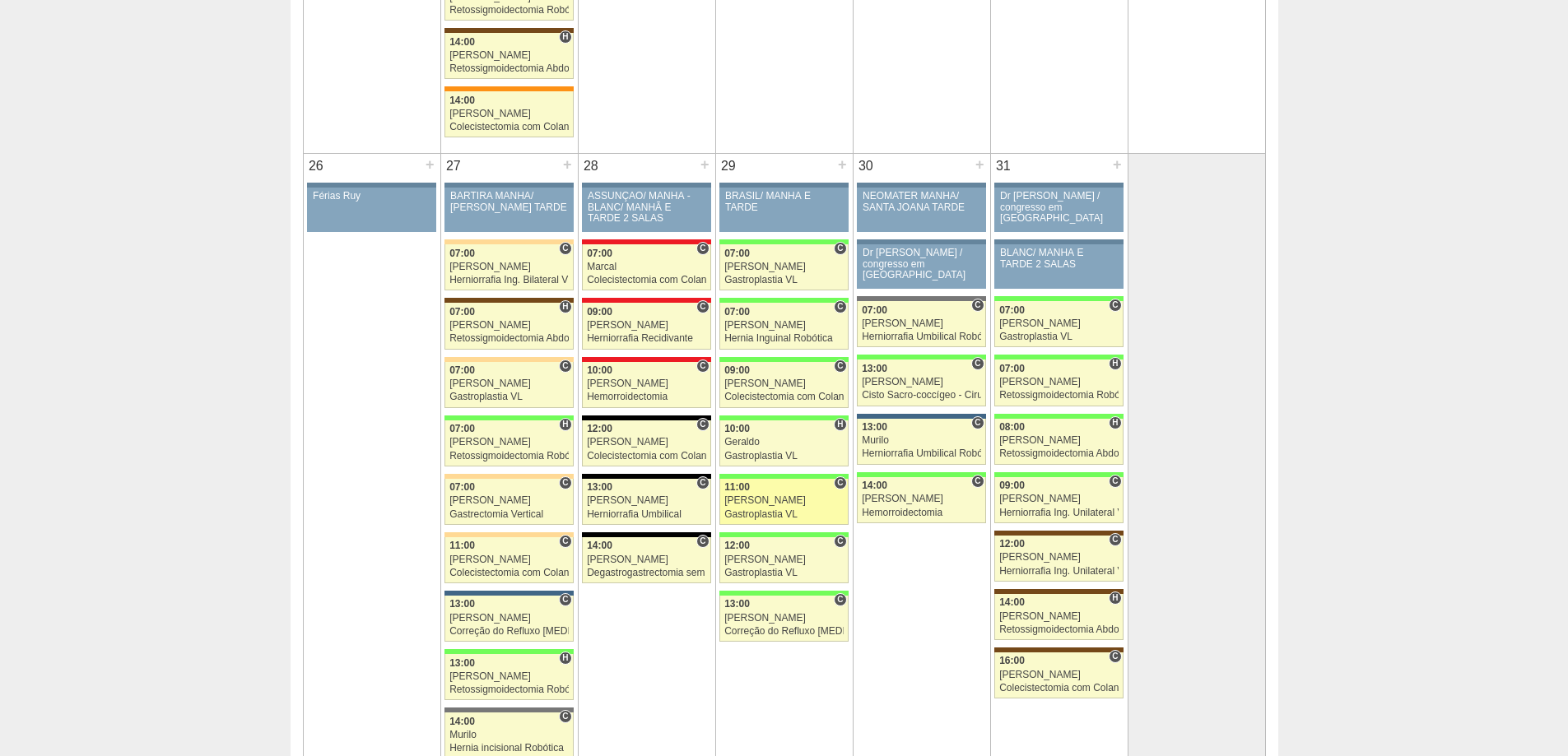
click at [752, 519] on div "Gastroplastia VL" at bounding box center [784, 514] width 119 height 10
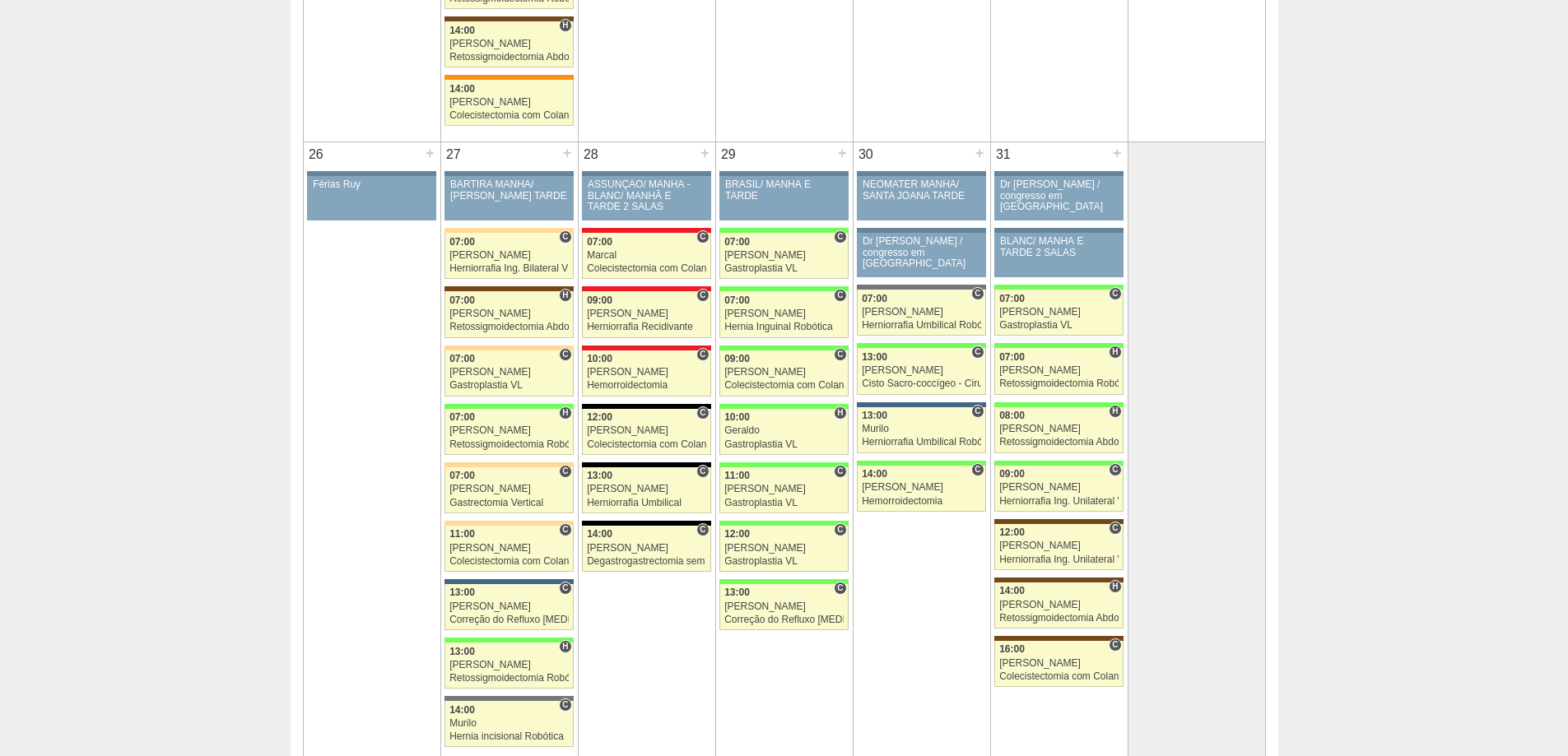
scroll to position [3373, 0]
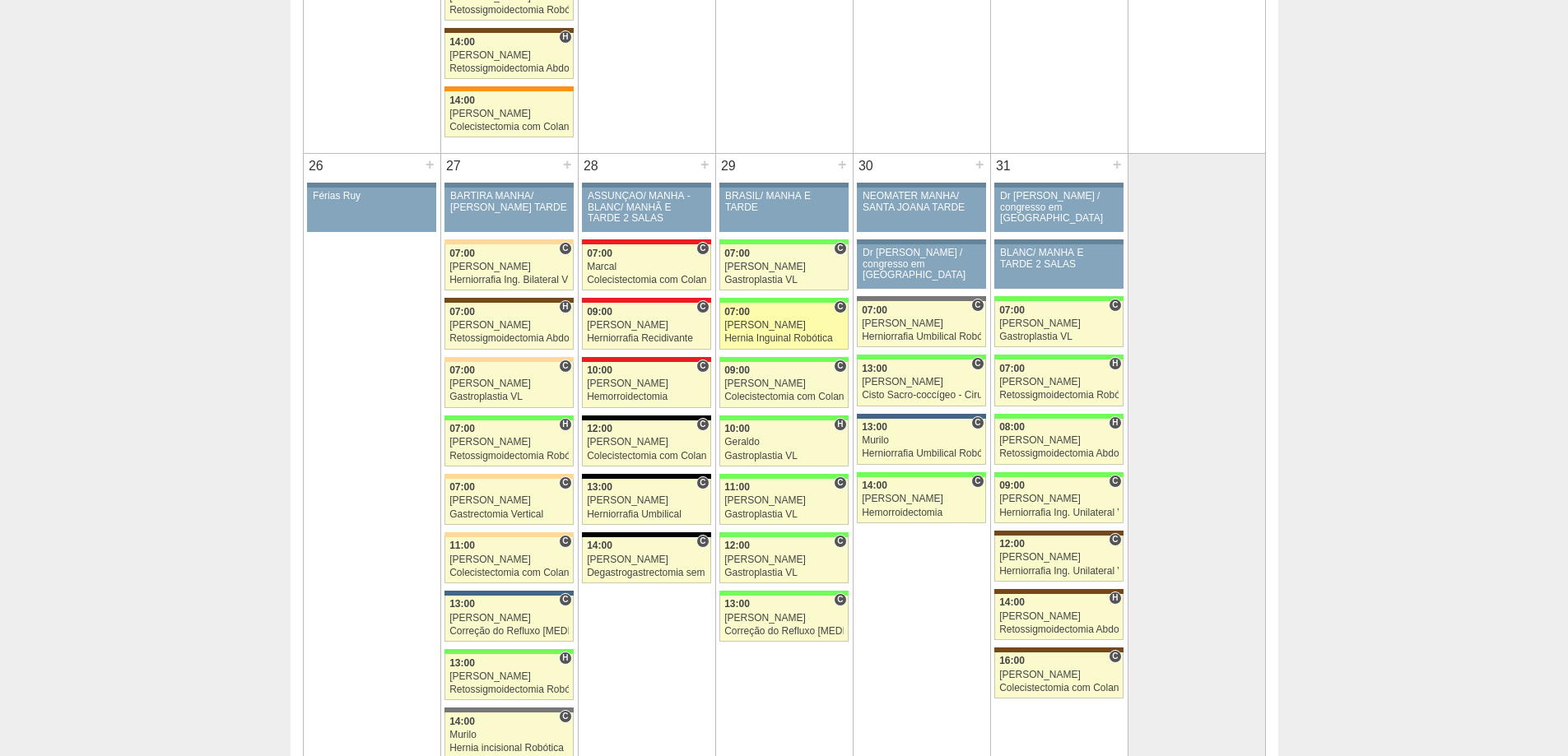
click at [773, 334] on div "Hernia Inguinal Robótica" at bounding box center [784, 338] width 119 height 10
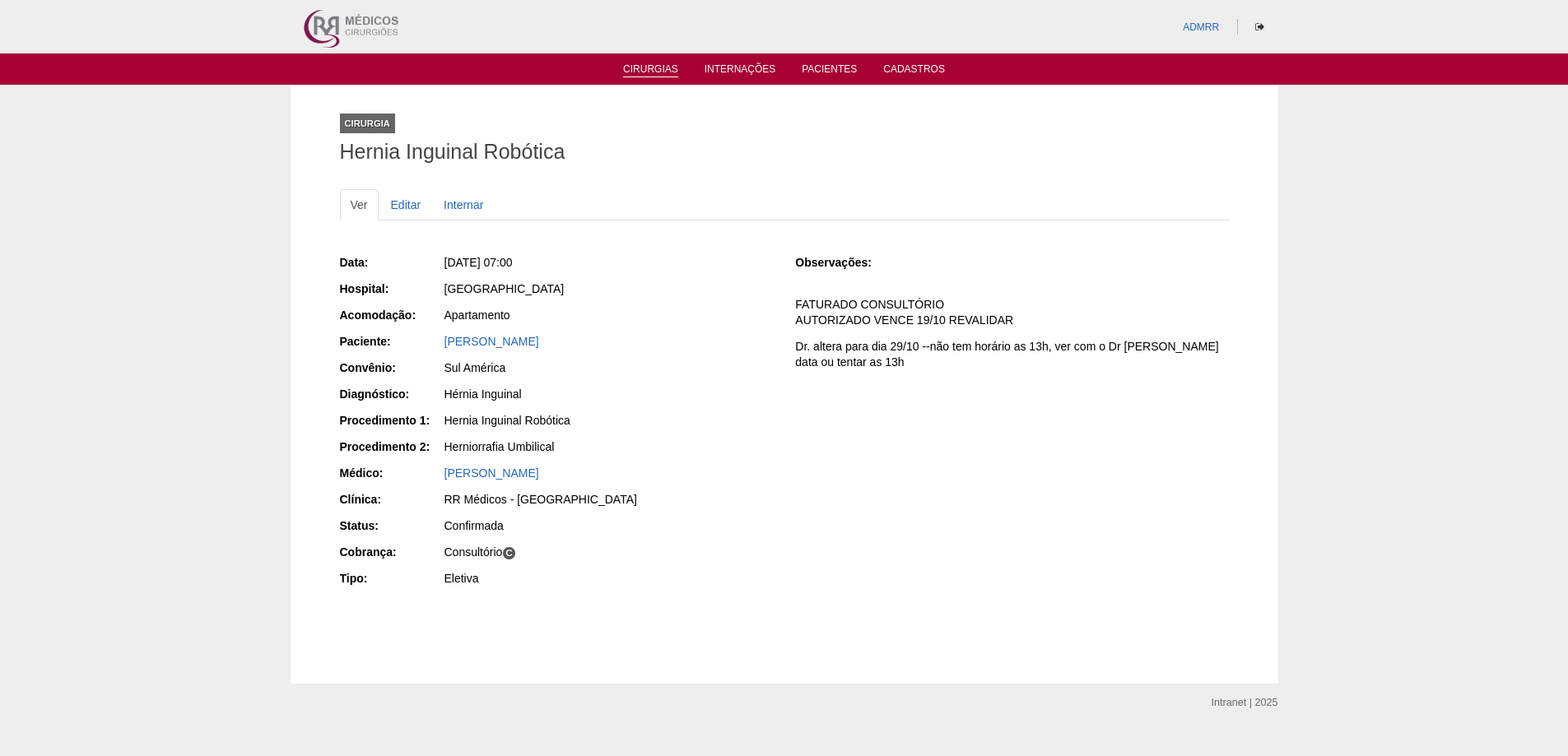
click at [647, 73] on link "Cirurgias" at bounding box center [650, 70] width 55 height 14
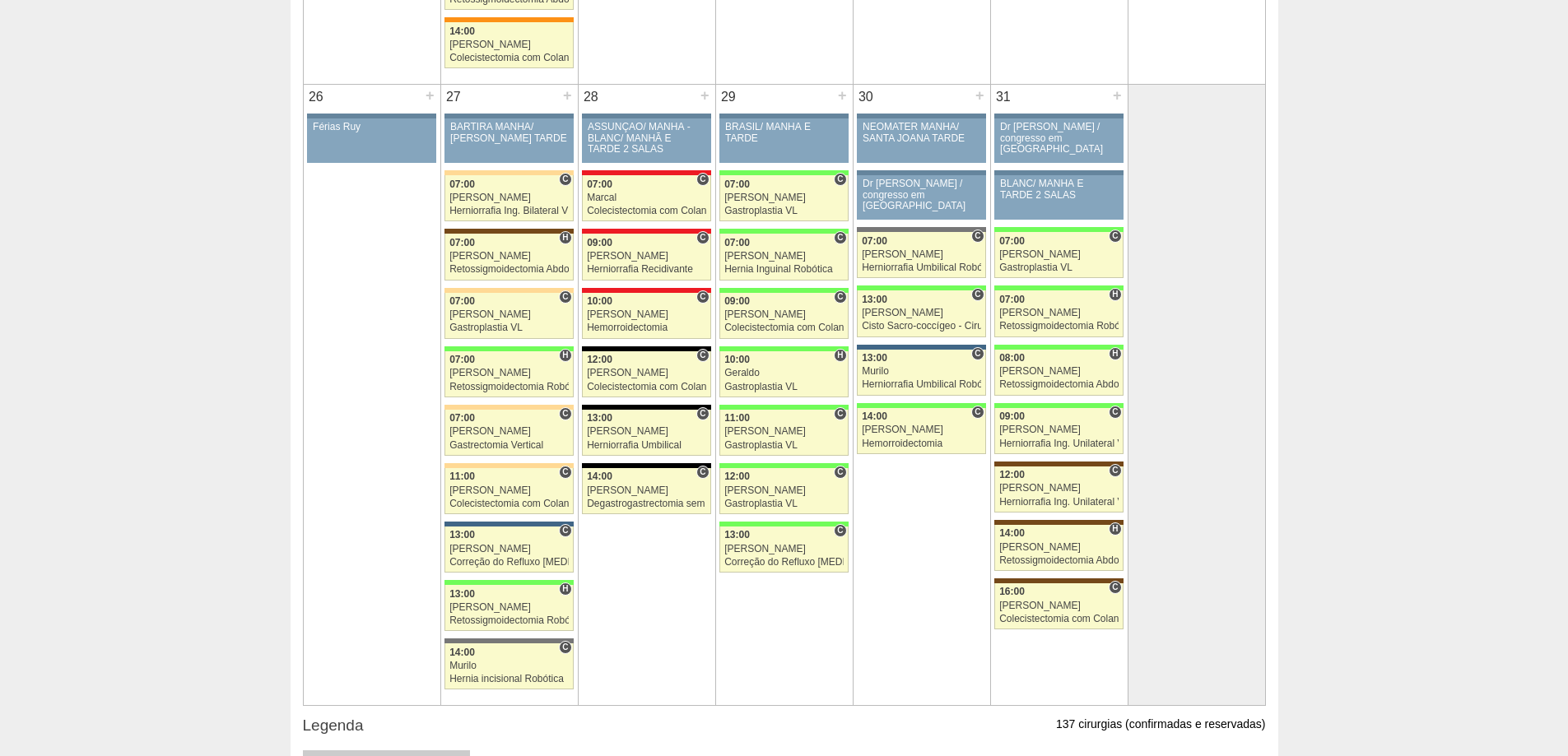
scroll to position [3399, 0]
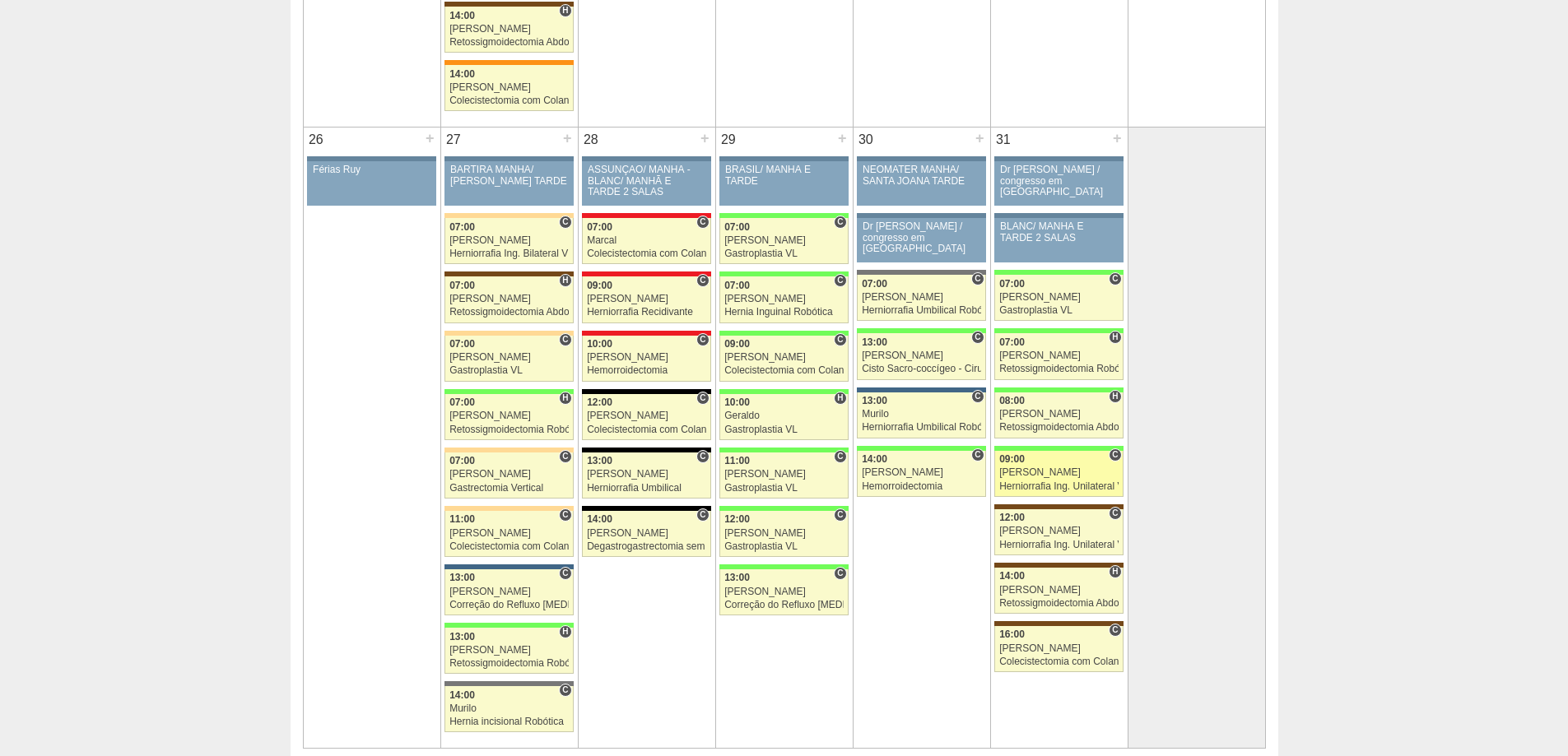
click at [1036, 484] on div "Herniorrafia Ing. Unilateral VL" at bounding box center [1058, 486] width 119 height 10
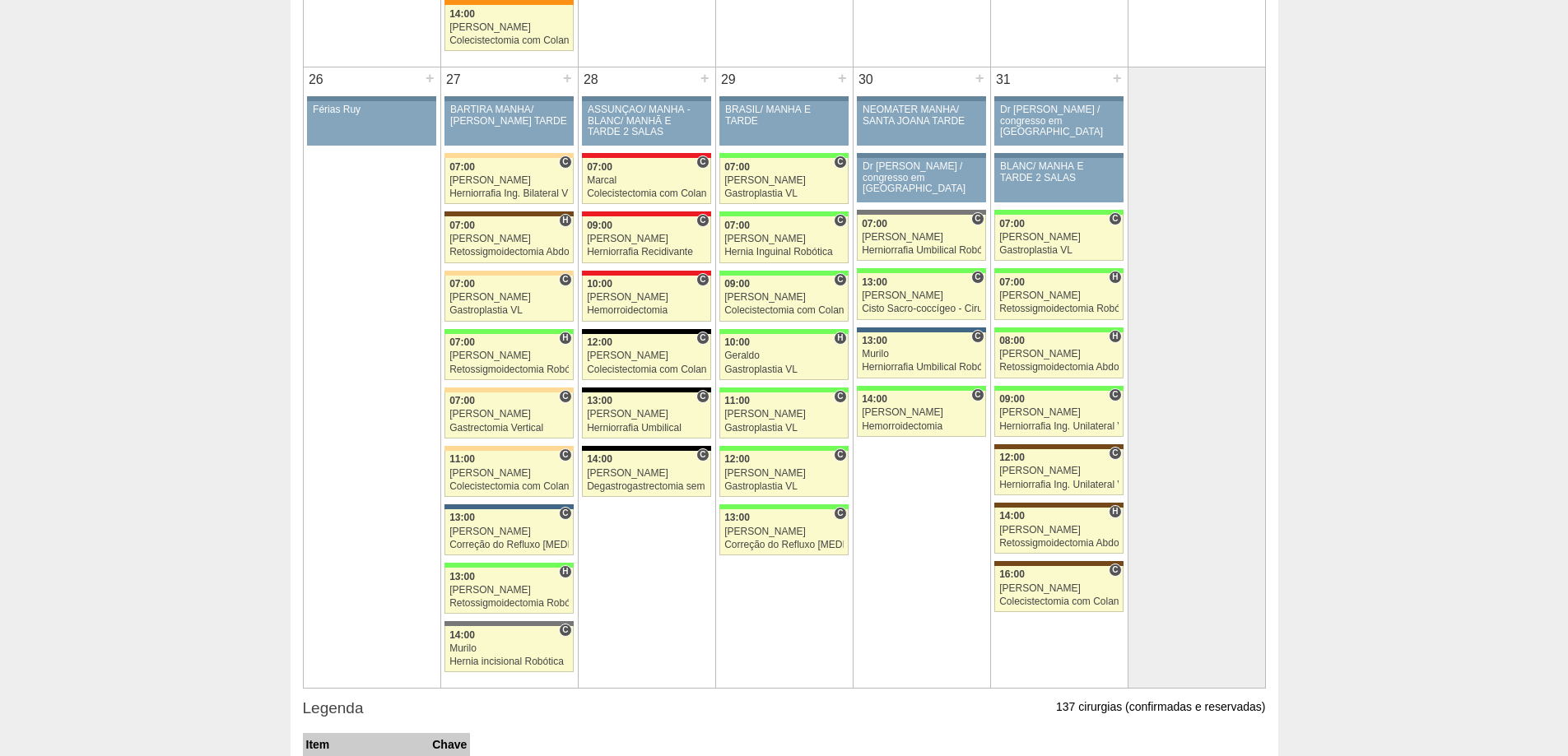
scroll to position [3482, 0]
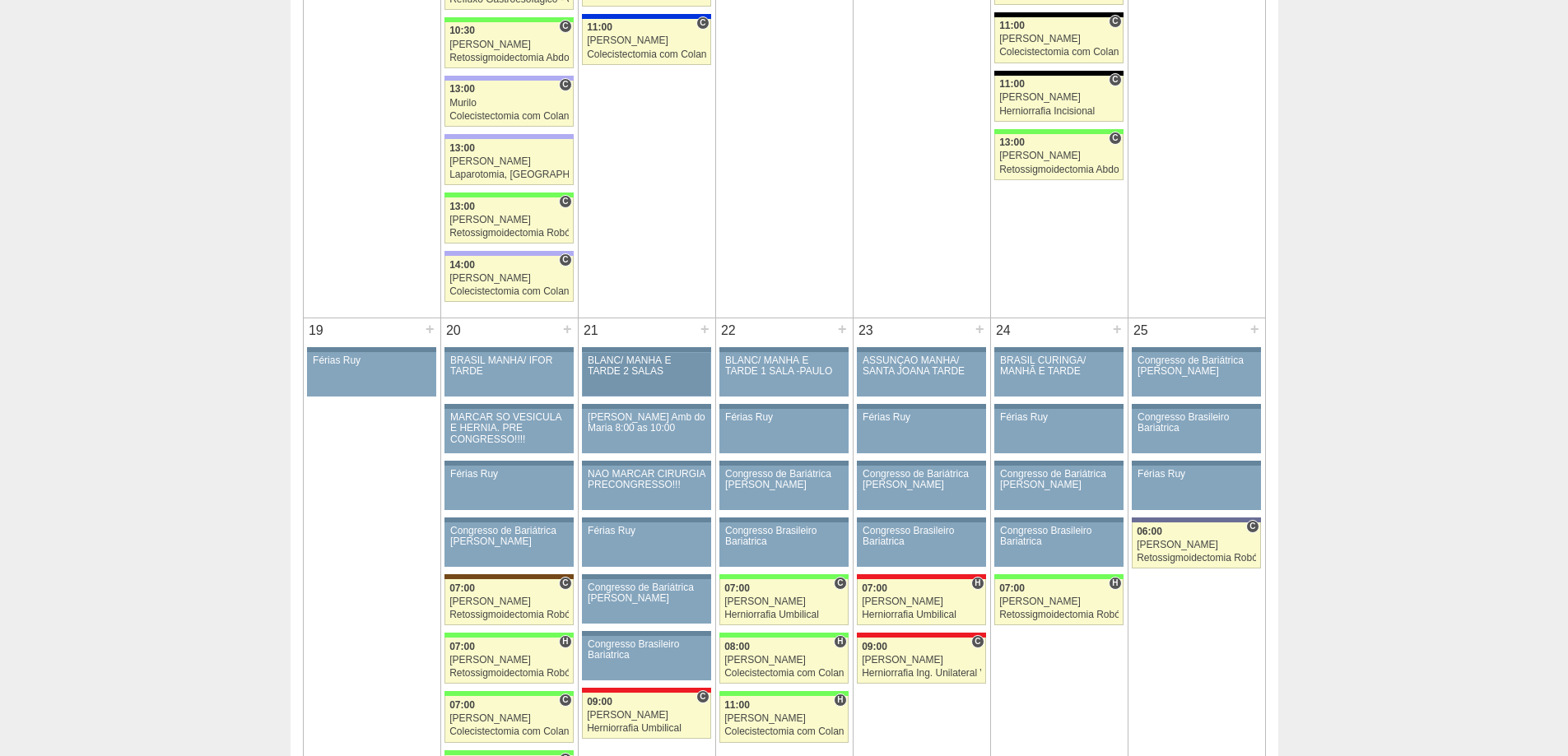
scroll to position [2577, 0]
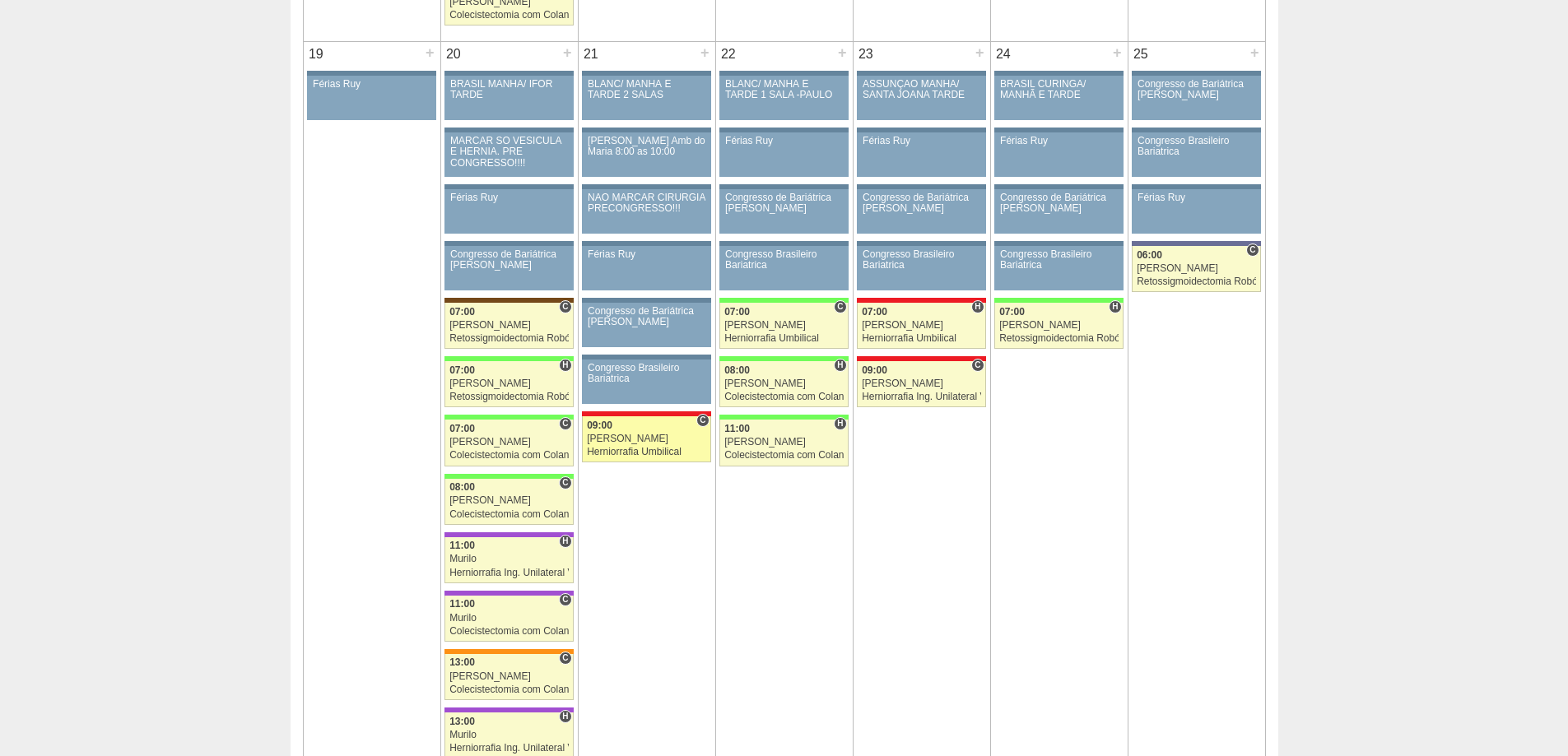
click at [620, 438] on div "[PERSON_NAME]" at bounding box center [646, 438] width 119 height 10
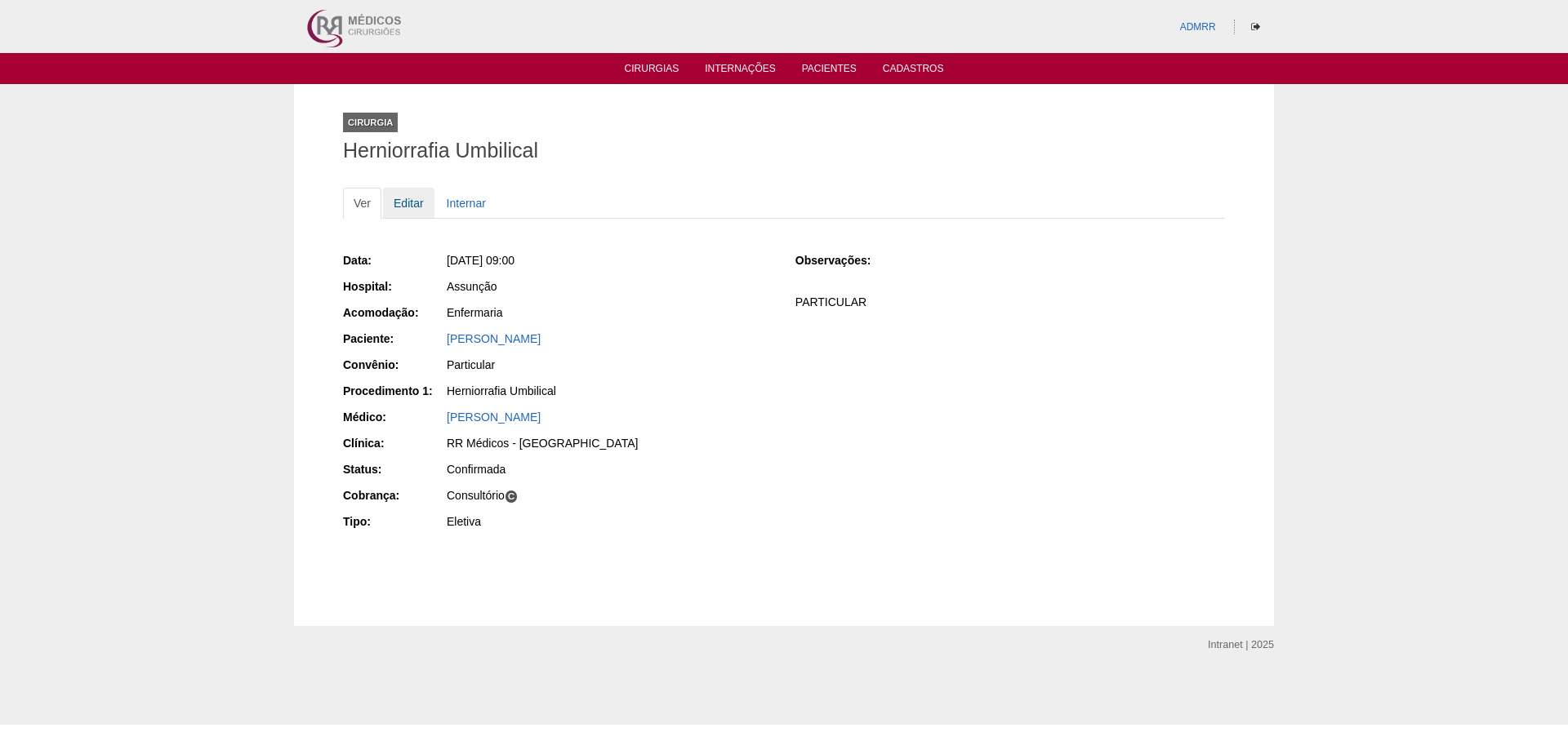
click at [411, 204] on link "Editar" at bounding box center [408, 203] width 51 height 31
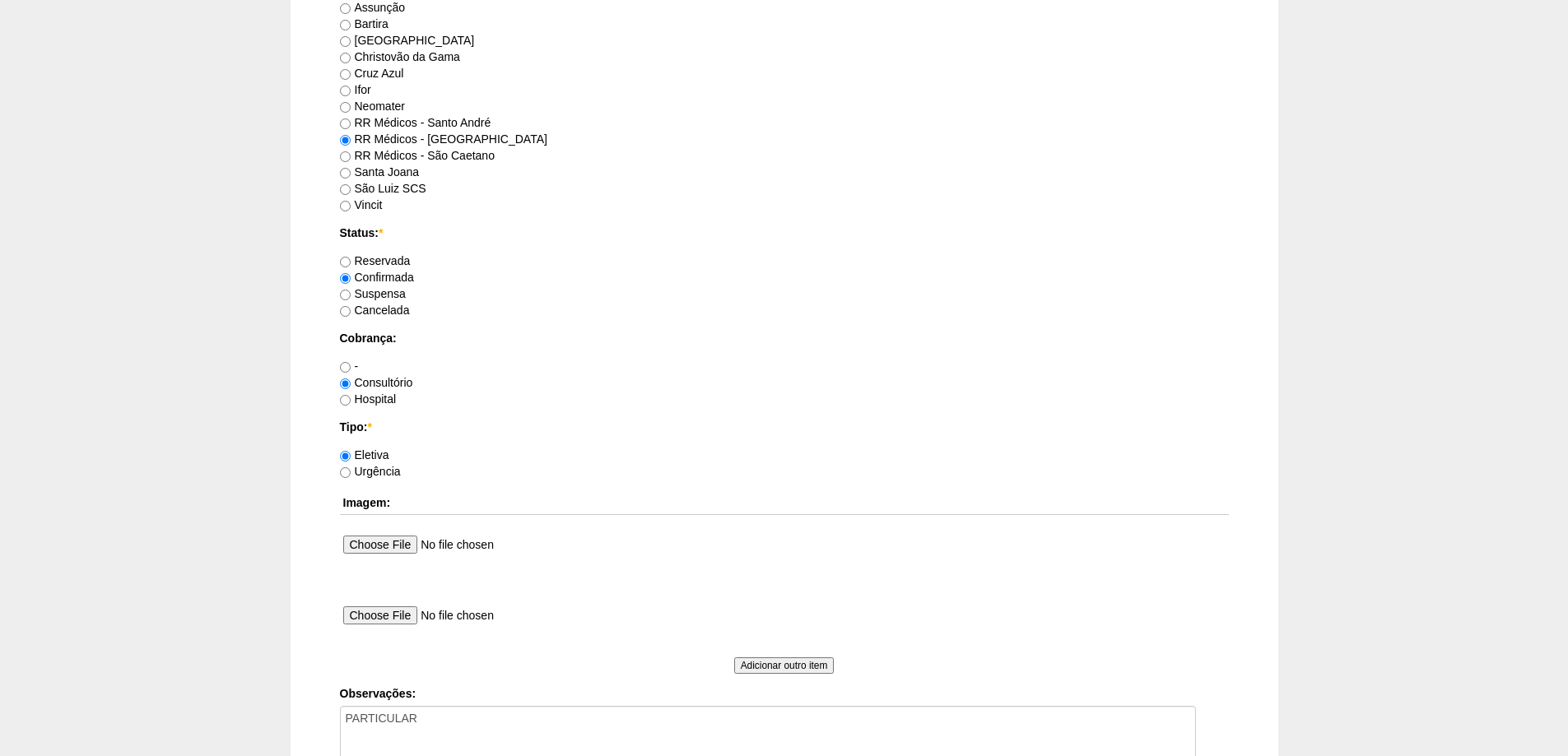
scroll to position [1364, 0]
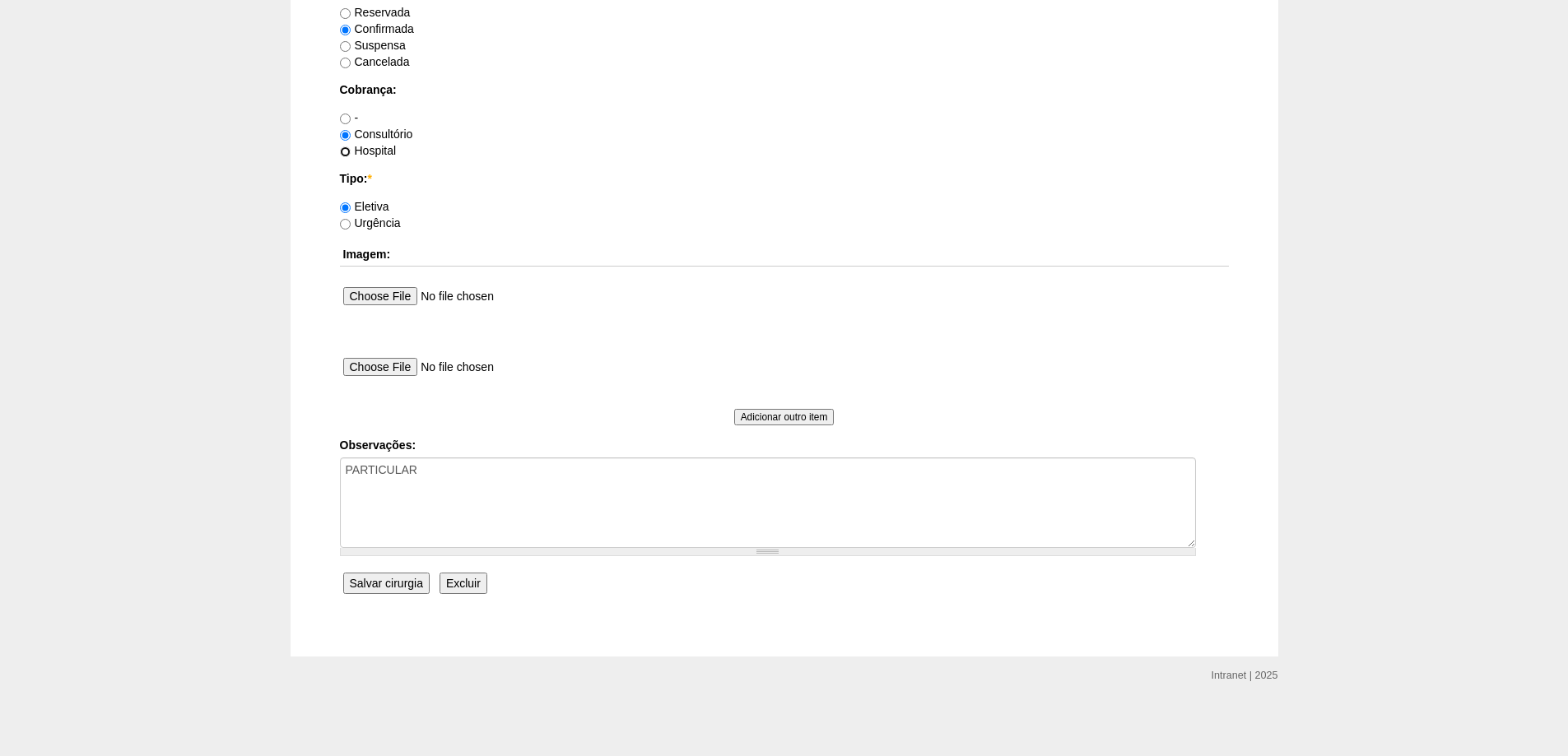
click at [345, 152] on input "Hospital" at bounding box center [344, 151] width 10 height 10
radio input "true"
drag, startPoint x: 449, startPoint y: 468, endPoint x: 436, endPoint y: 471, distance: 13.3
click at [436, 471] on textarea "PARTICULAR" at bounding box center [768, 503] width 856 height 90
drag, startPoint x: 472, startPoint y: 476, endPoint x: 64, endPoint y: 521, distance: 410.5
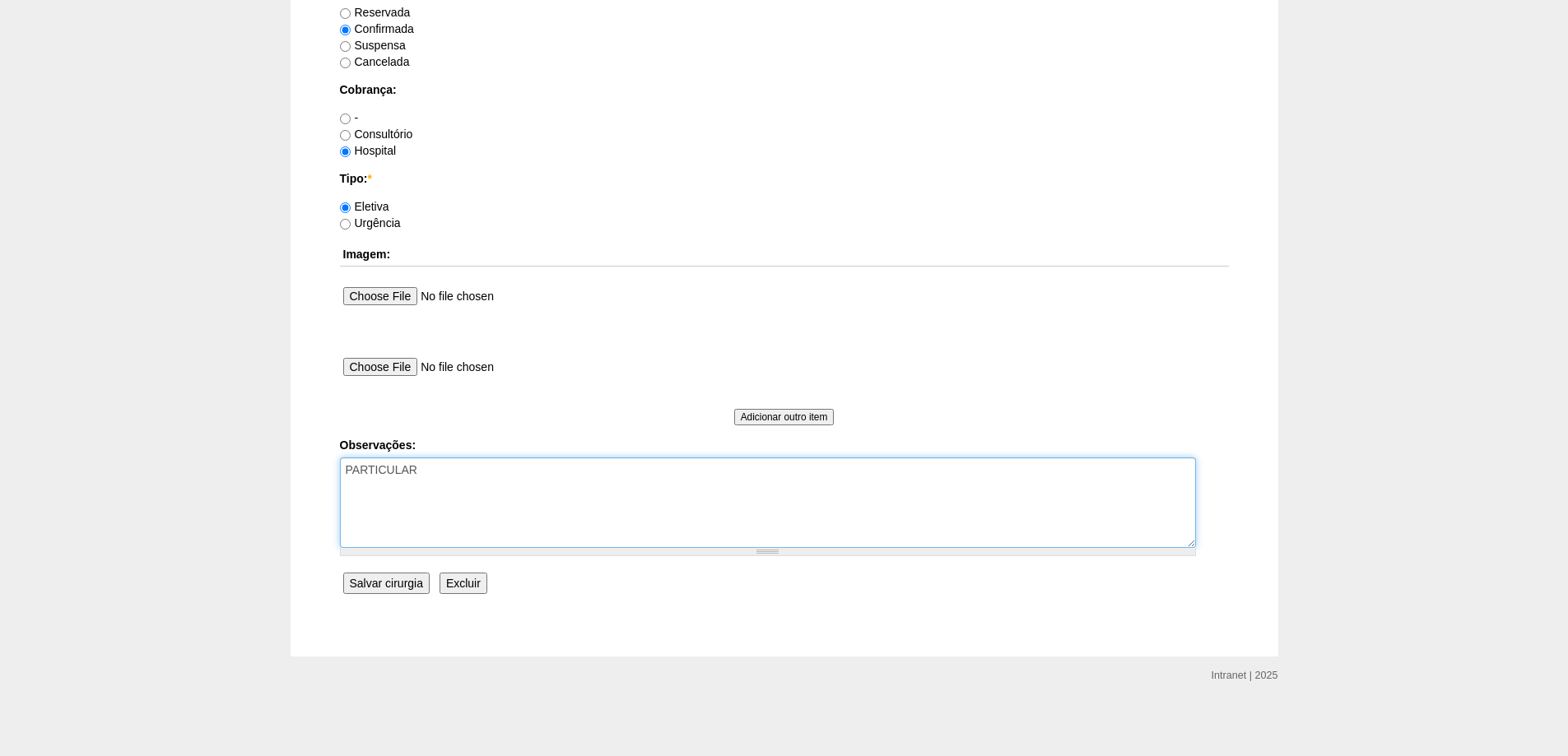
type textarea "h"
click at [393, 490] on textarea "PARTICULAR" at bounding box center [768, 503] width 856 height 90
type textarea "honorários via hospital / - ele tem um notredame api vida / pri 01/10/25"
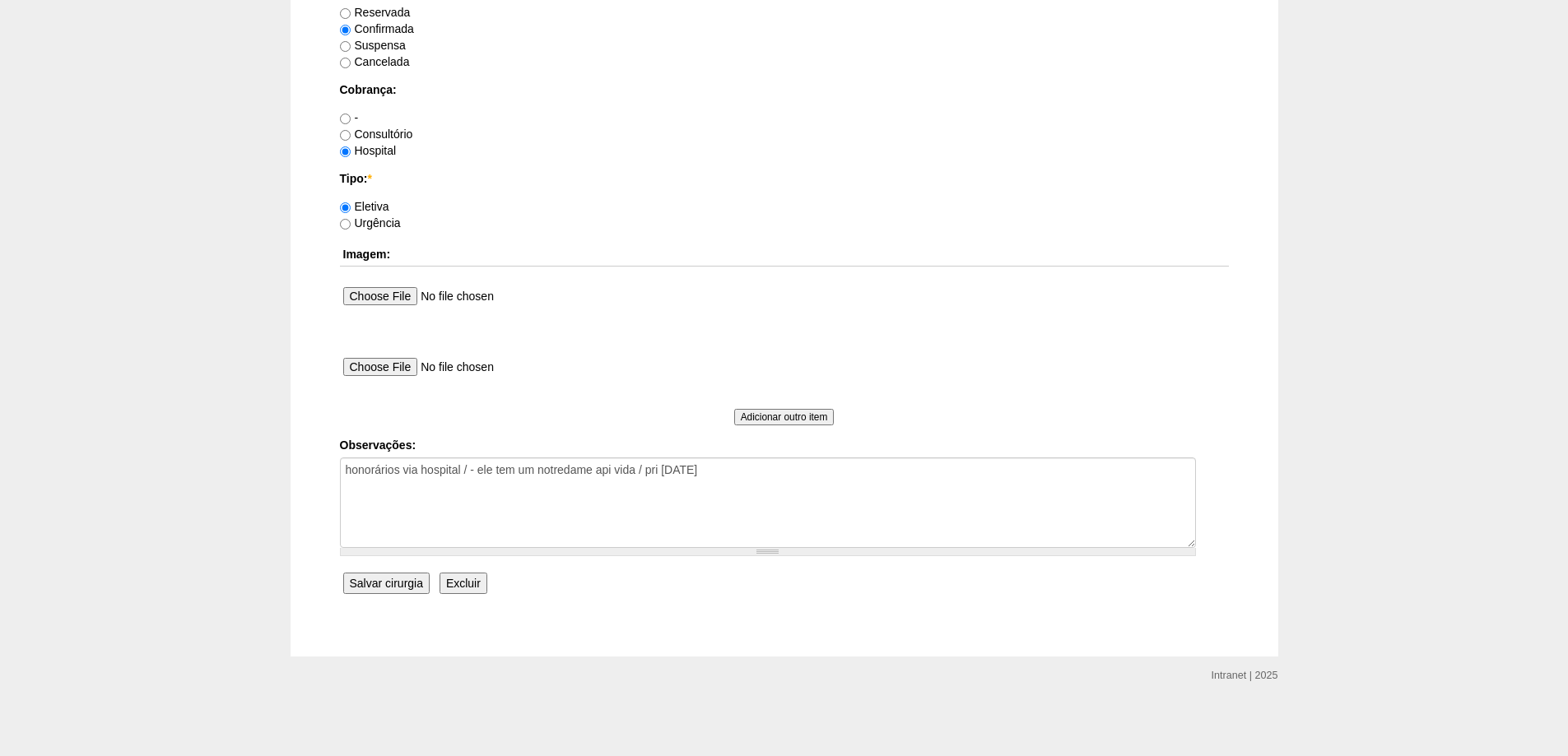
click at [388, 585] on input "Salvar cirurgia" at bounding box center [387, 582] width 86 height 22
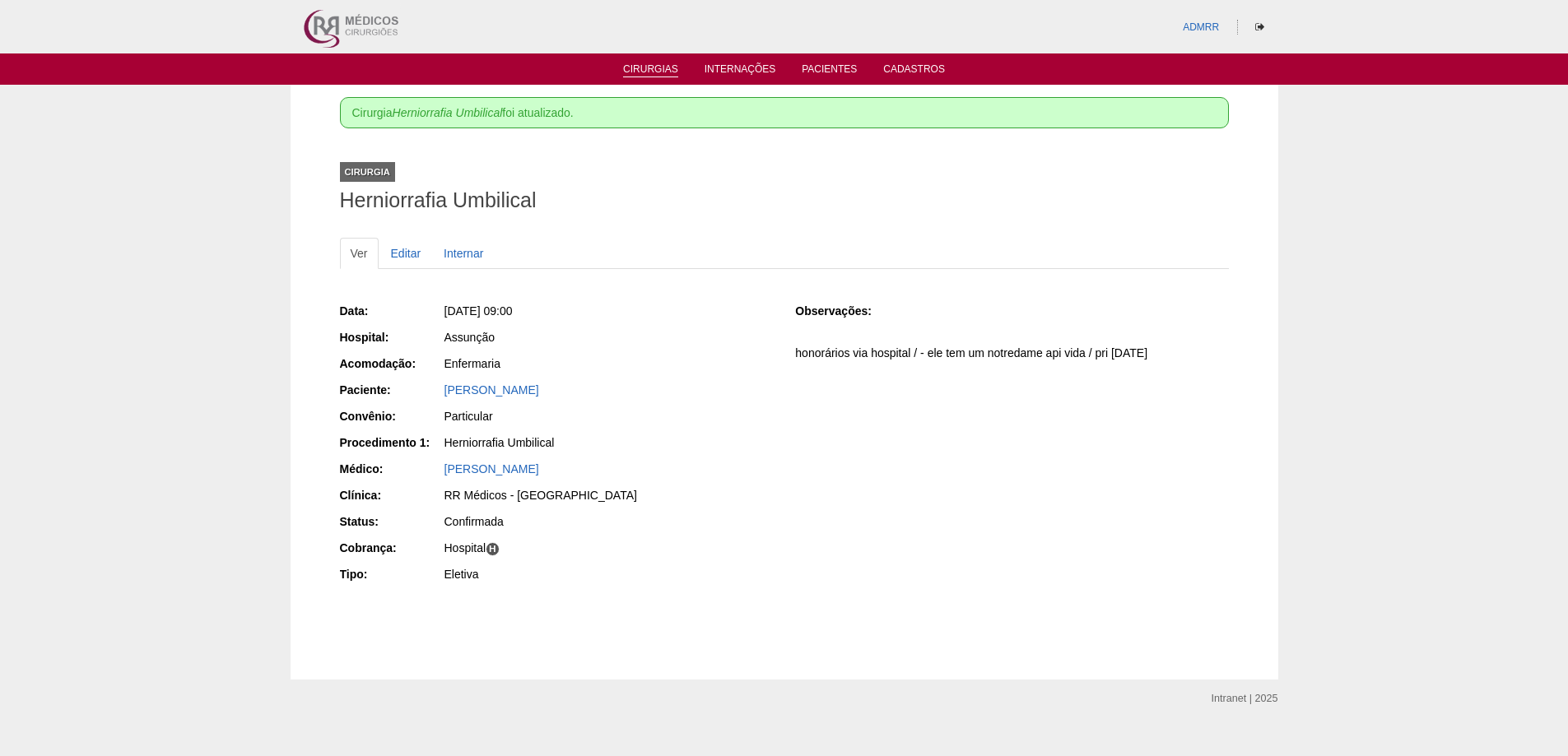
click at [656, 66] on link "Cirurgias" at bounding box center [650, 70] width 55 height 14
